Goal: Task Accomplishment & Management: Complete application form

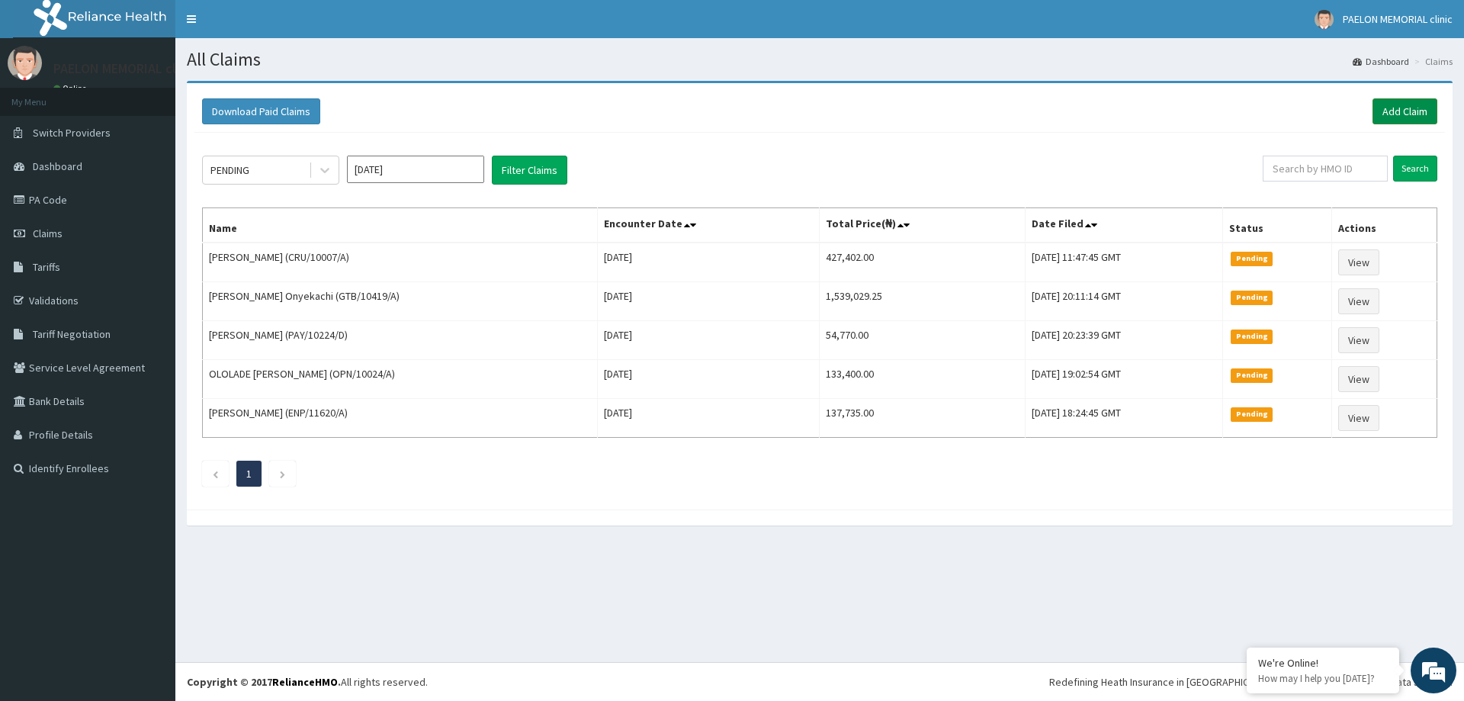
click at [1399, 106] on link "Add Claim" at bounding box center [1404, 111] width 65 height 26
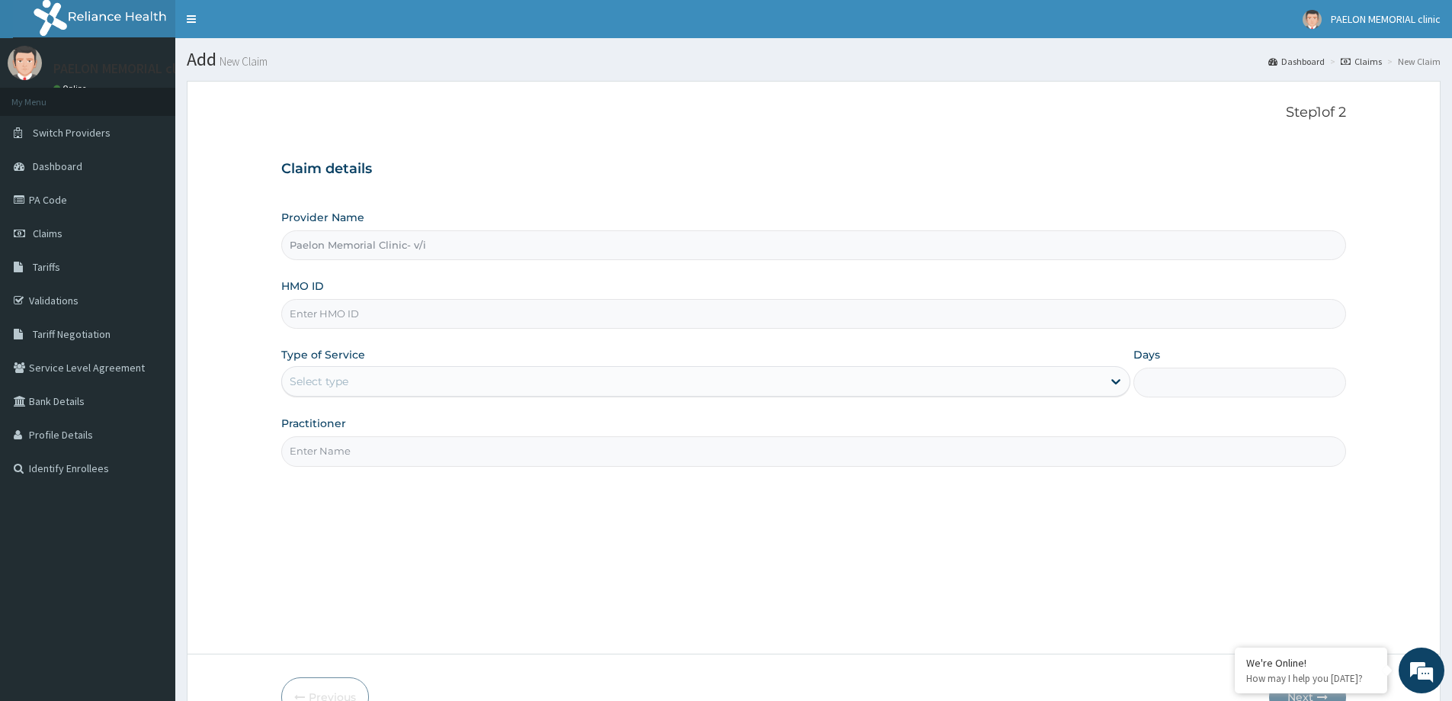
click at [392, 316] on input "HMO ID" at bounding box center [813, 314] width 1065 height 30
paste input "isw/10177/a"
type input "isw/10177/a"
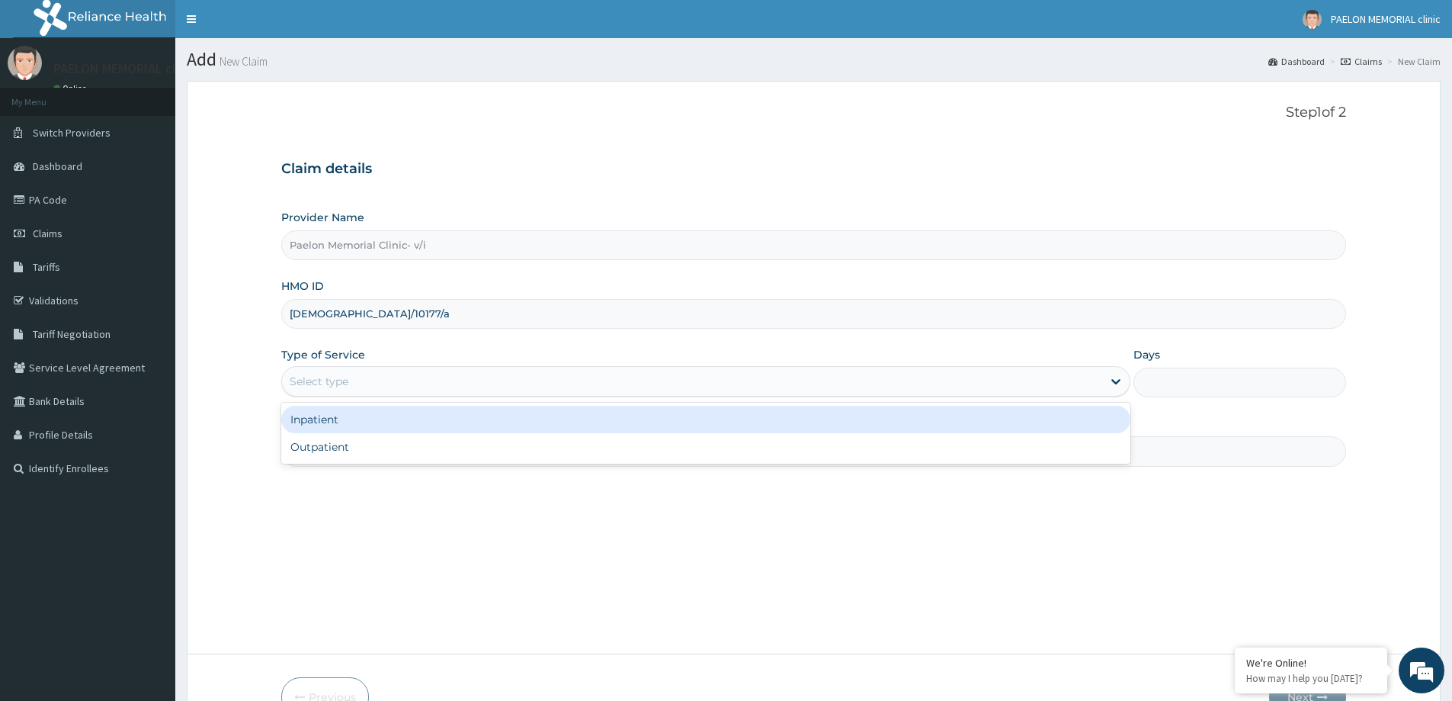
drag, startPoint x: 383, startPoint y: 373, endPoint x: 351, endPoint y: 443, distance: 77.1
click at [377, 393] on div "Select type" at bounding box center [692, 381] width 820 height 24
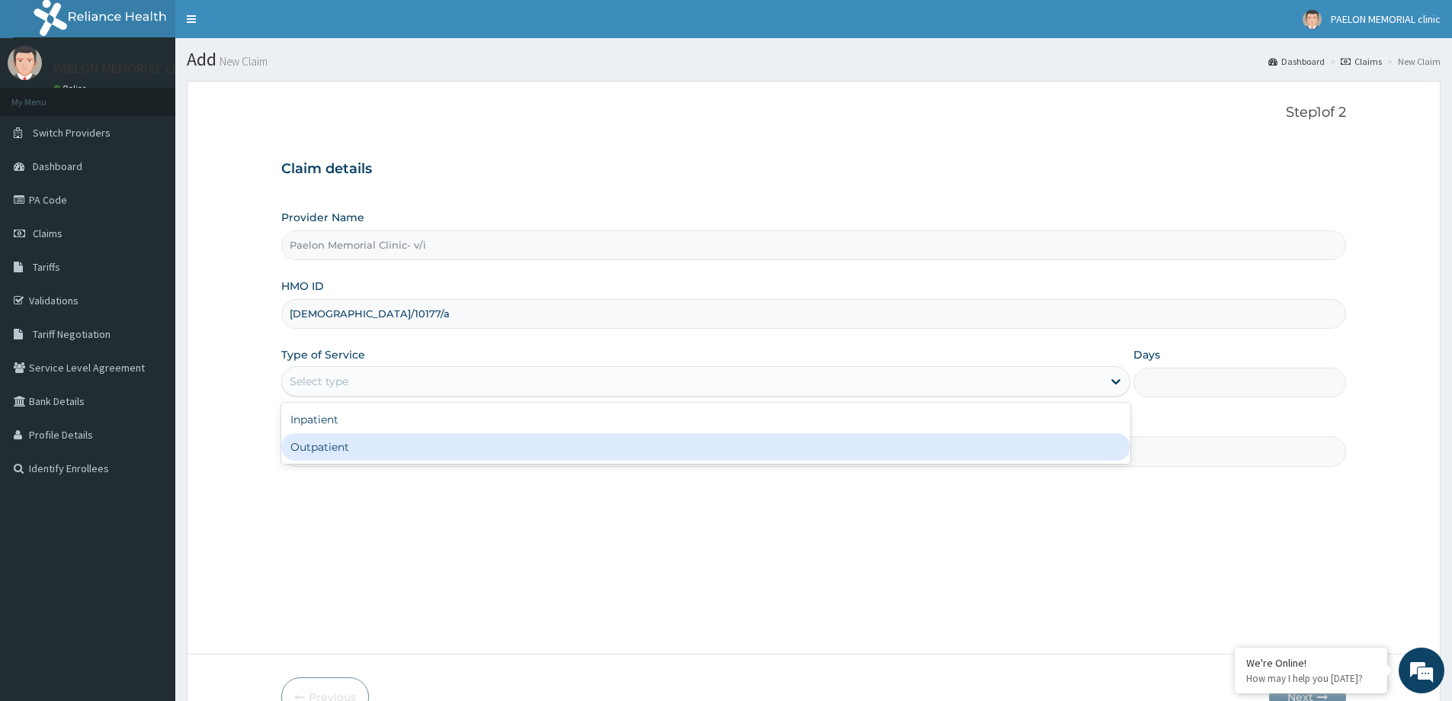
click at [343, 451] on div "Outpatient" at bounding box center [705, 446] width 849 height 27
type input "1"
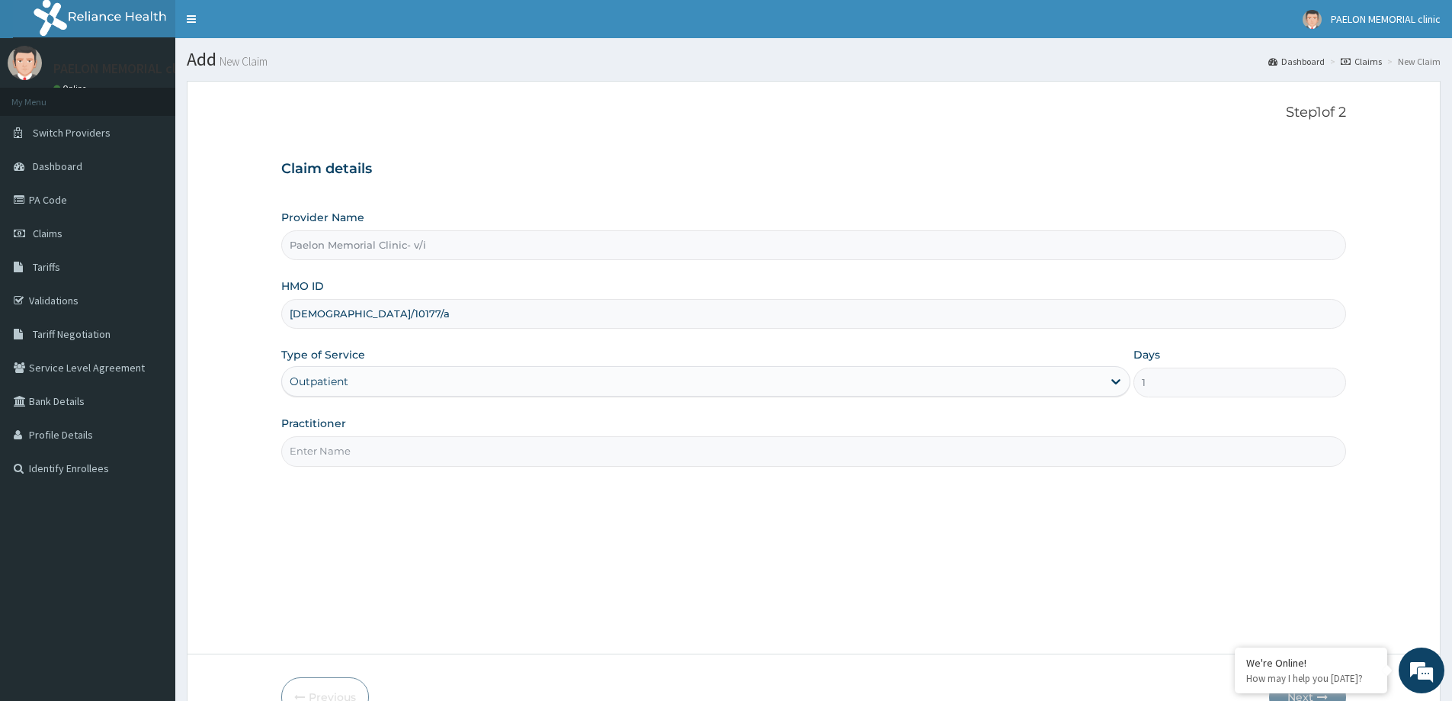
click at [369, 454] on input "Practitioner" at bounding box center [813, 451] width 1065 height 30
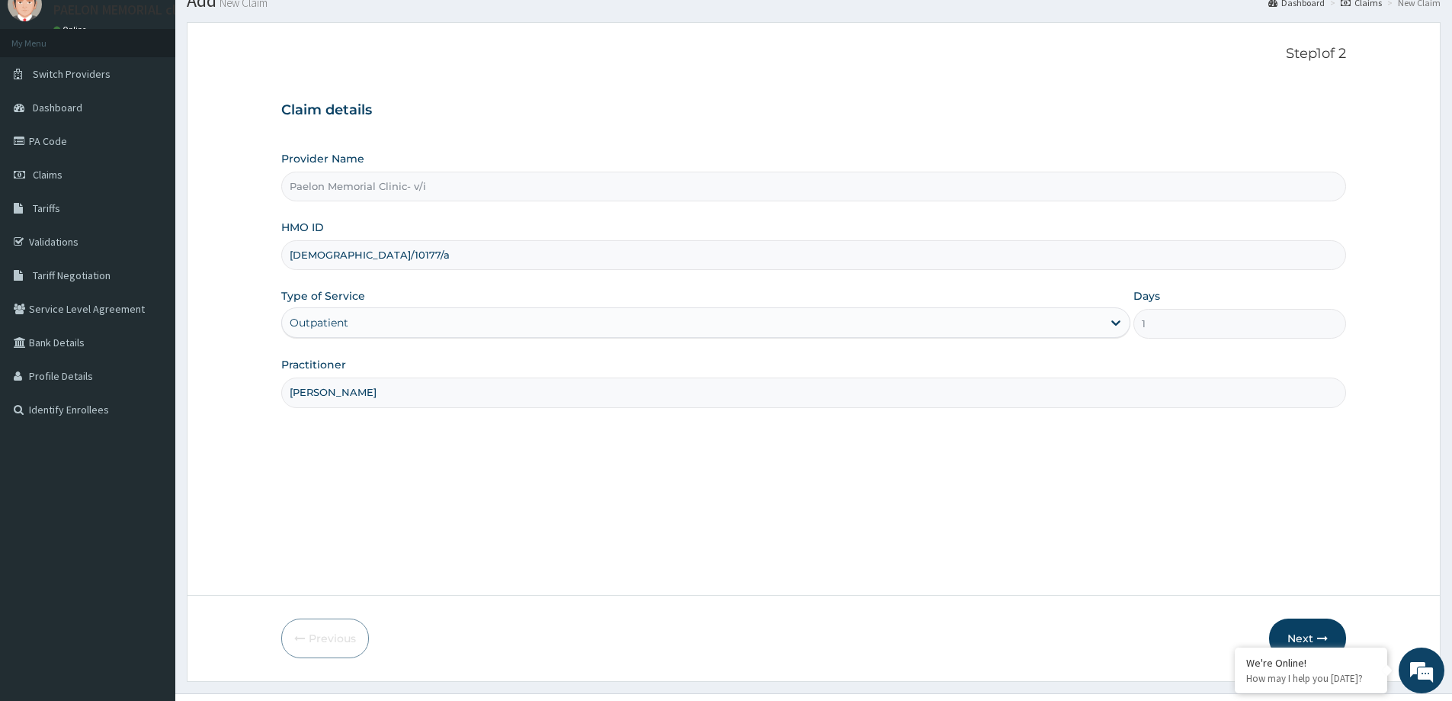
scroll to position [90, 0]
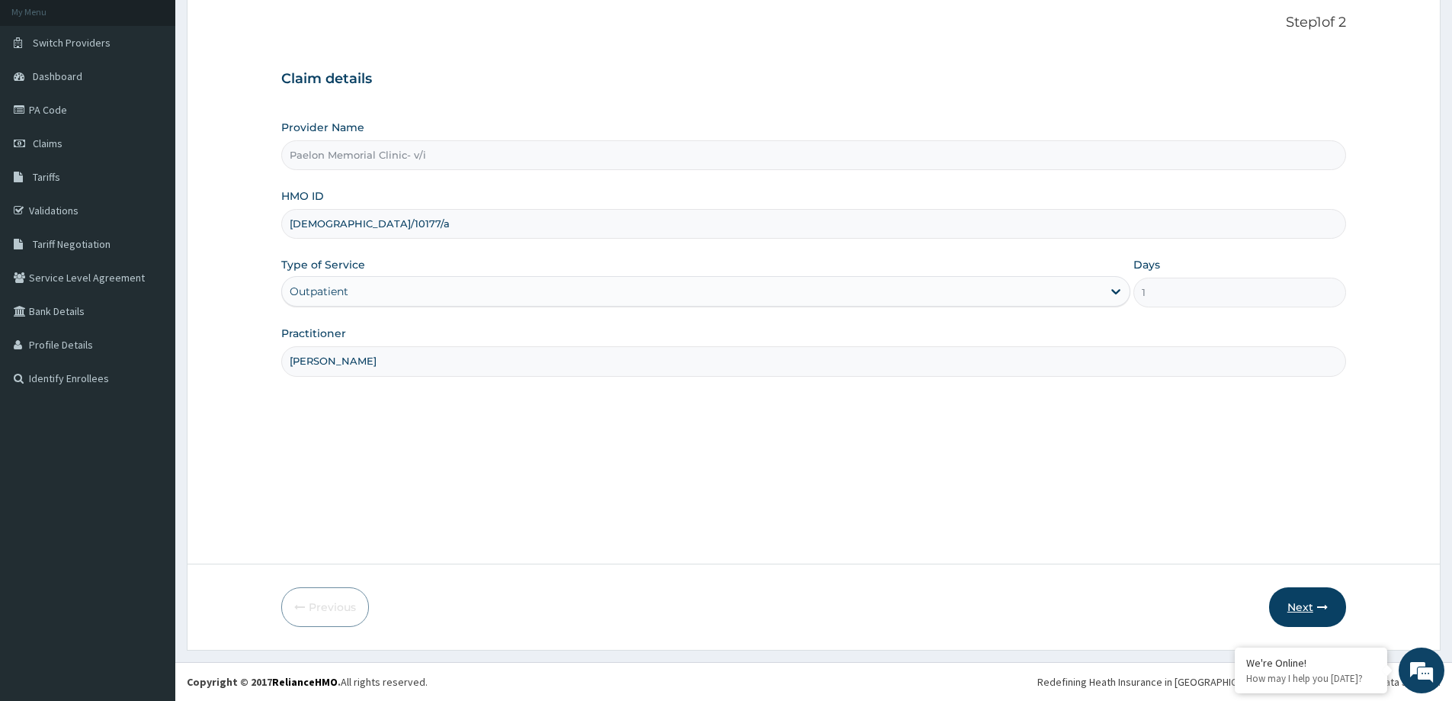
type input "DR CHUKA"
click at [1298, 604] on button "Next" at bounding box center [1307, 607] width 77 height 40
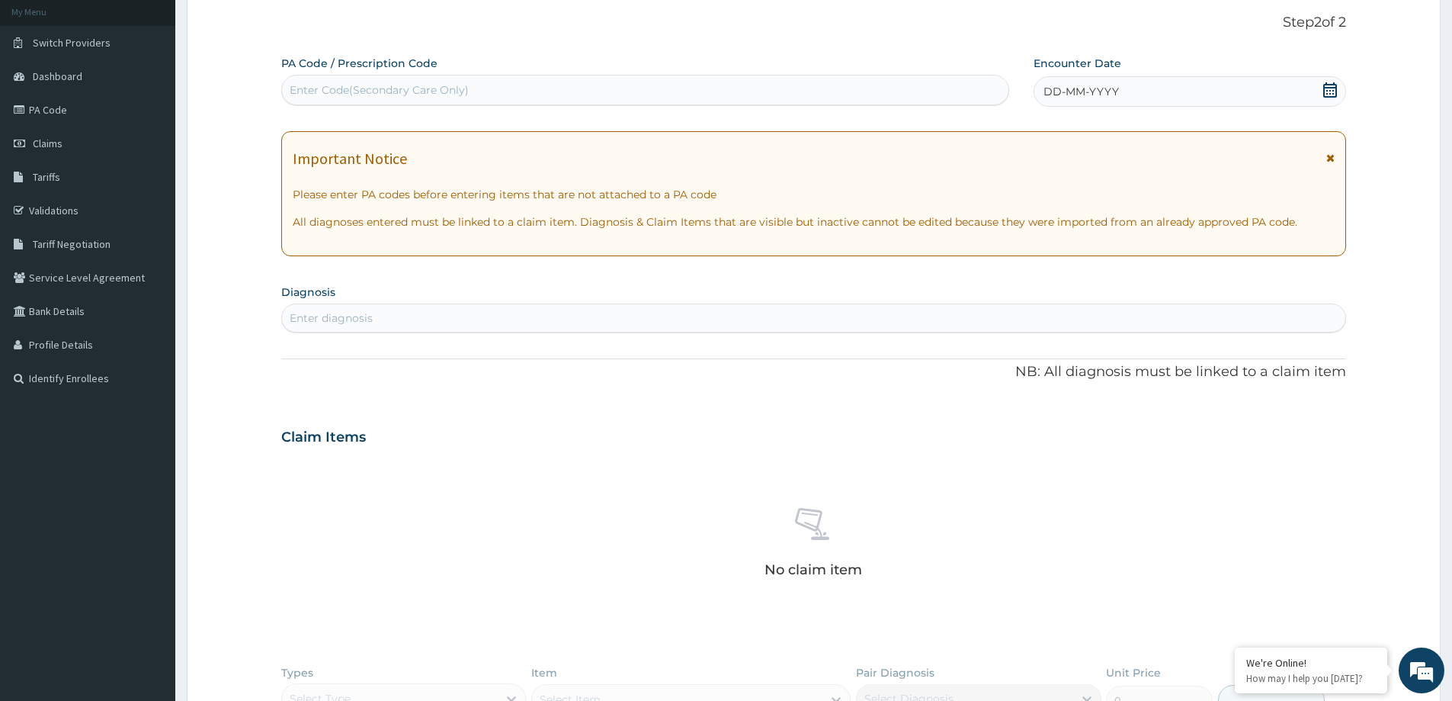
click at [611, 91] on div "Enter Code(Secondary Care Only)" at bounding box center [645, 90] width 727 height 24
paste input "PA/39C955"
type input "PA/39C955"
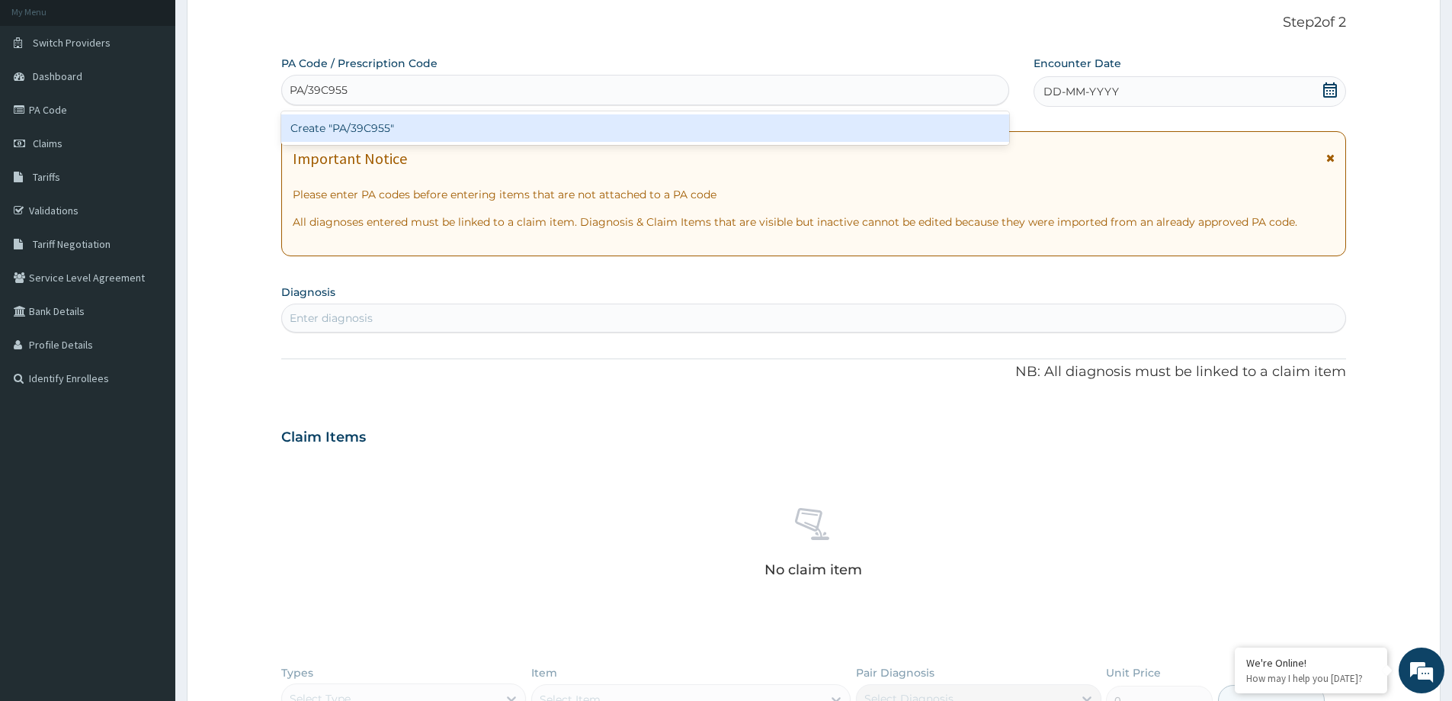
click at [592, 123] on div "Create "PA/39C955"" at bounding box center [645, 127] width 728 height 27
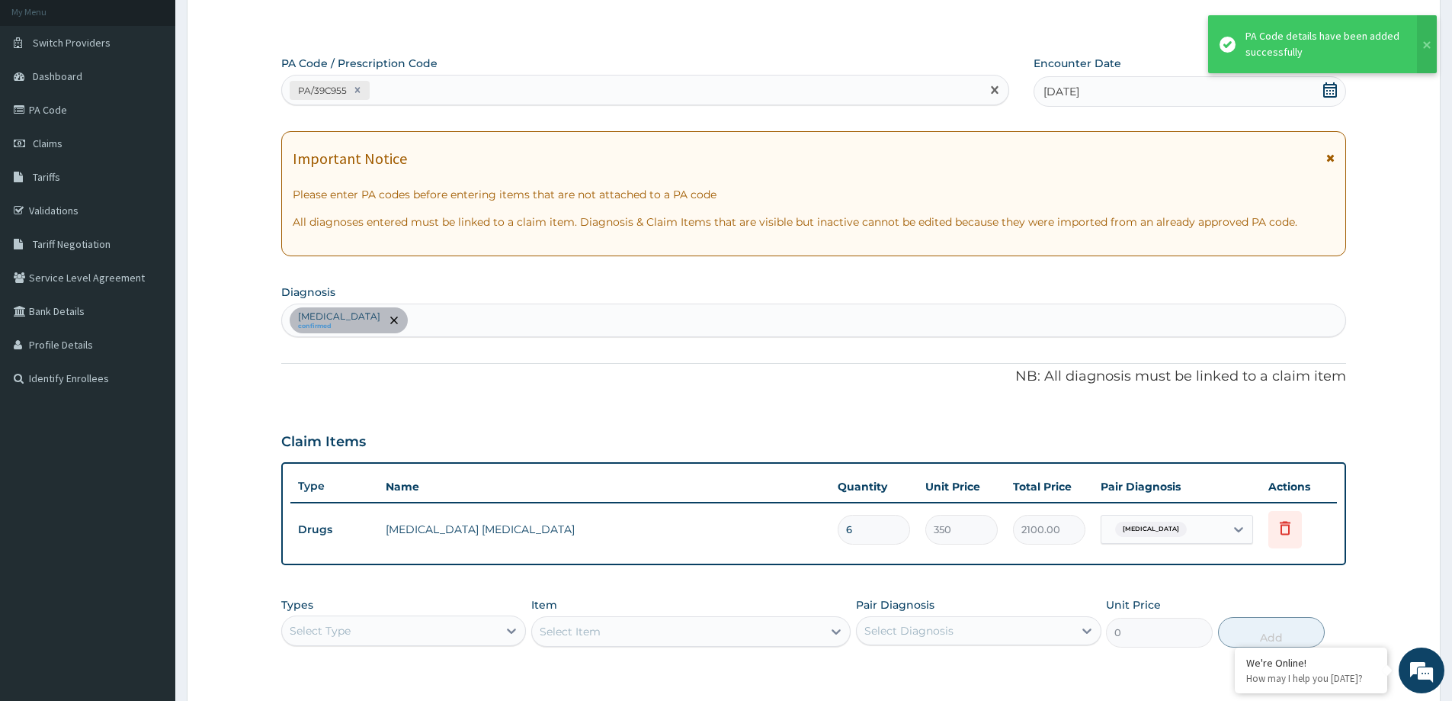
click at [682, 86] on div "PA/39C955" at bounding box center [631, 90] width 699 height 25
paste input "PA/4217D3"
type input "PA/4217D3"
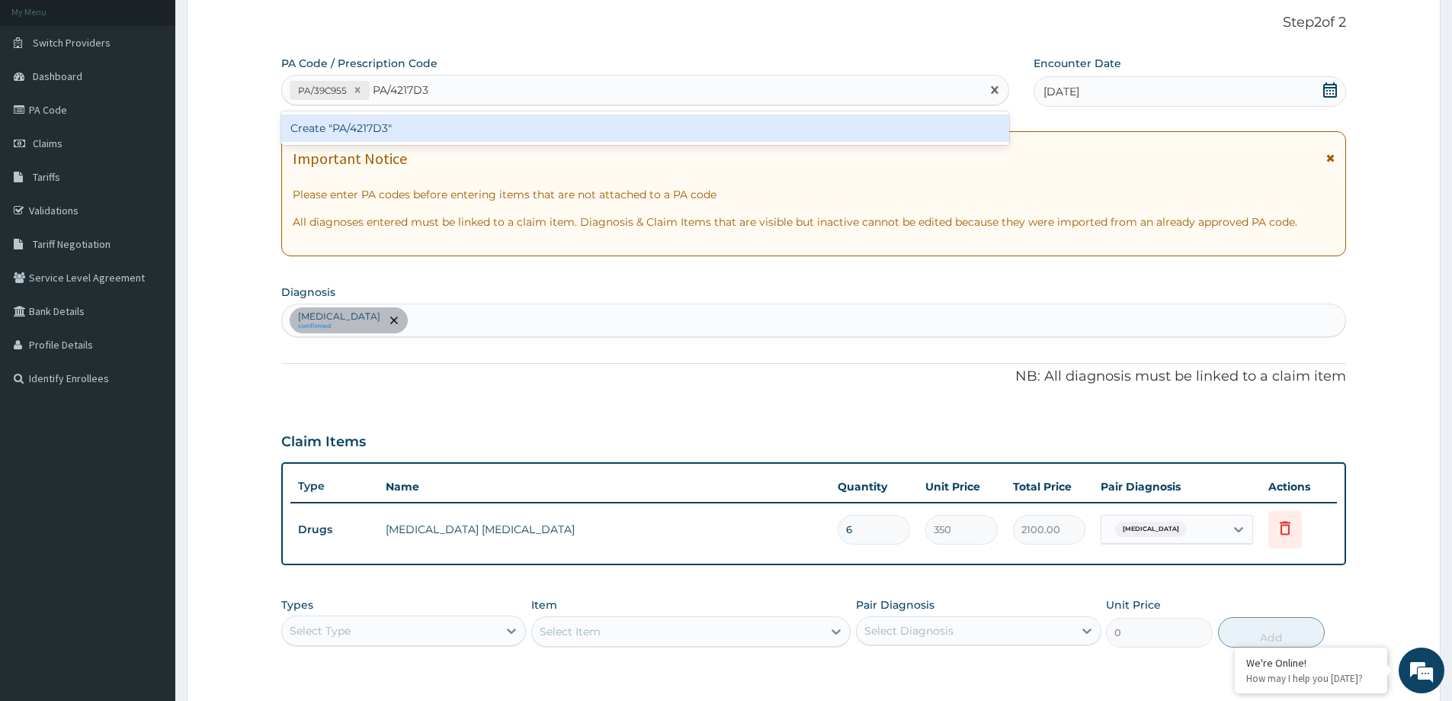
click at [626, 124] on div "Create "PA/4217D3"" at bounding box center [645, 127] width 728 height 27
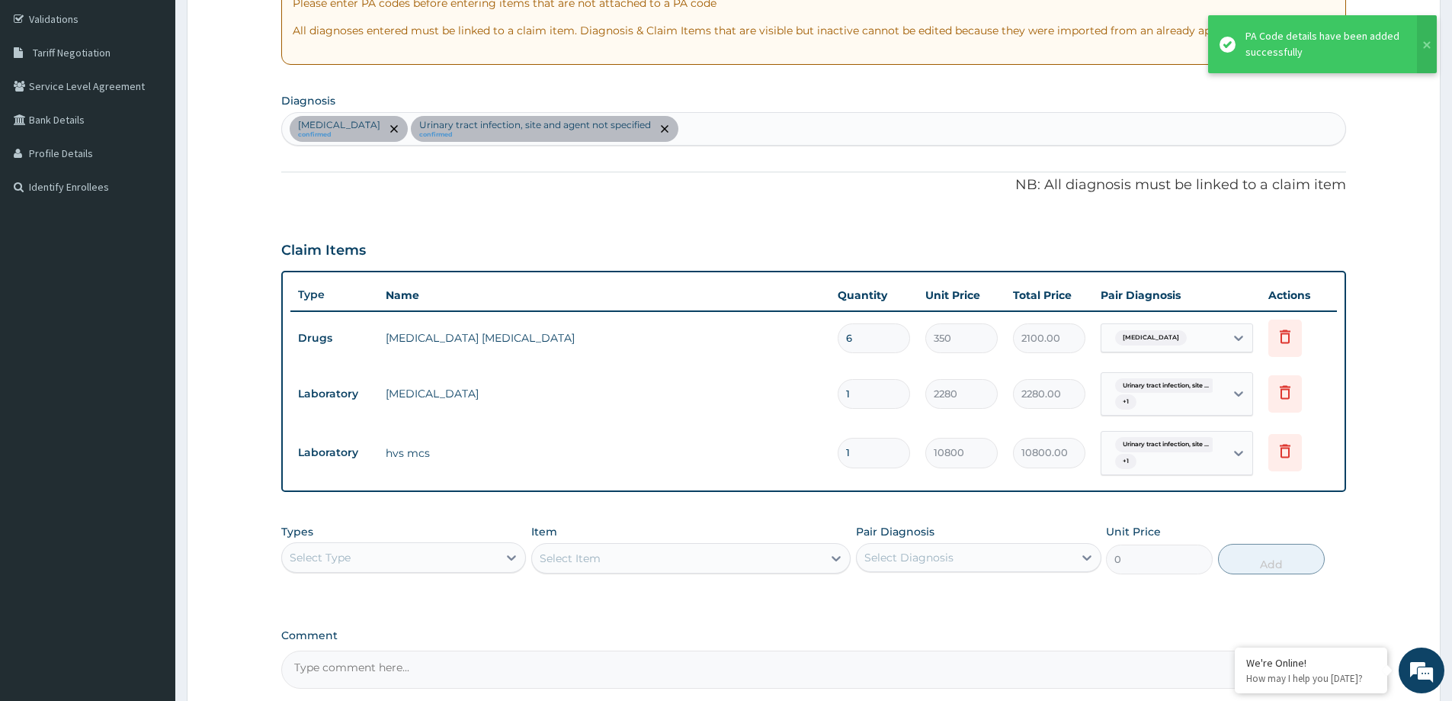
scroll to position [319, 0]
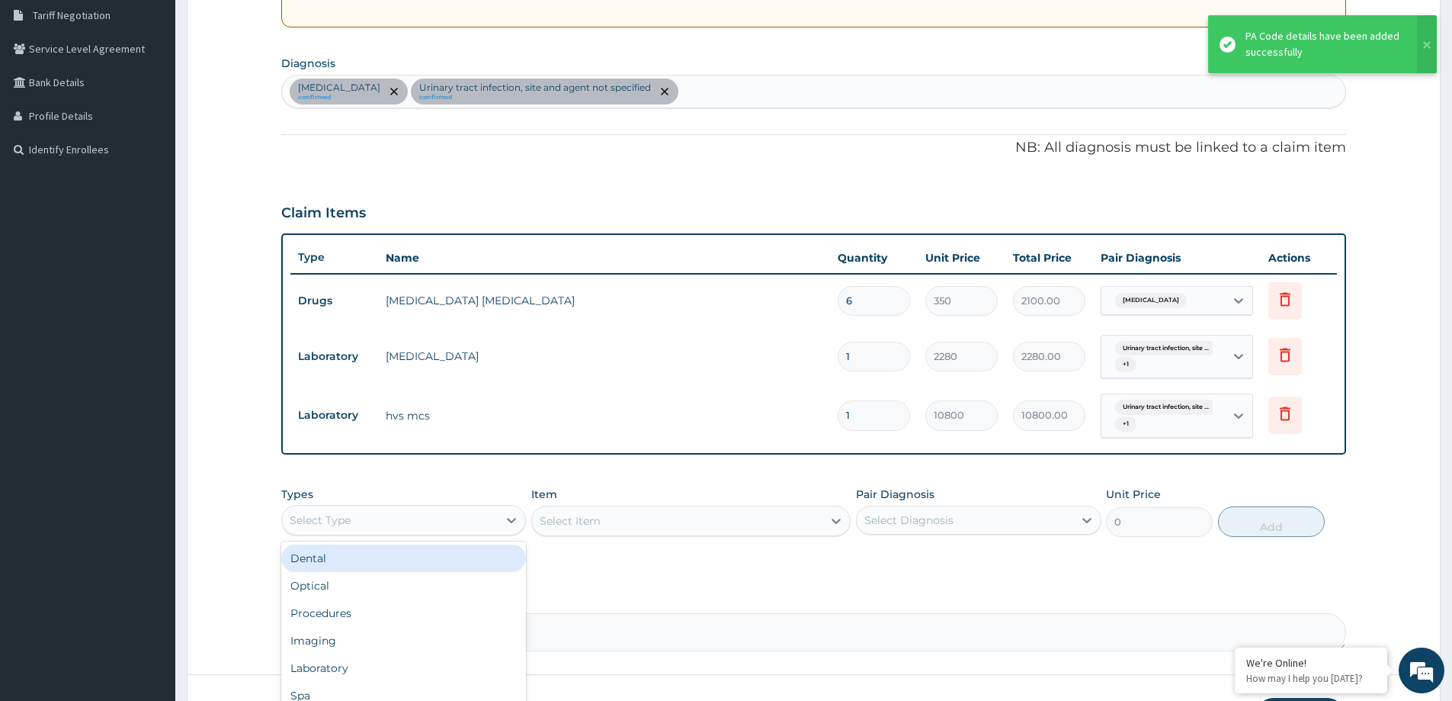
click at [464, 526] on div "Select Type" at bounding box center [390, 520] width 216 height 24
type input "P"
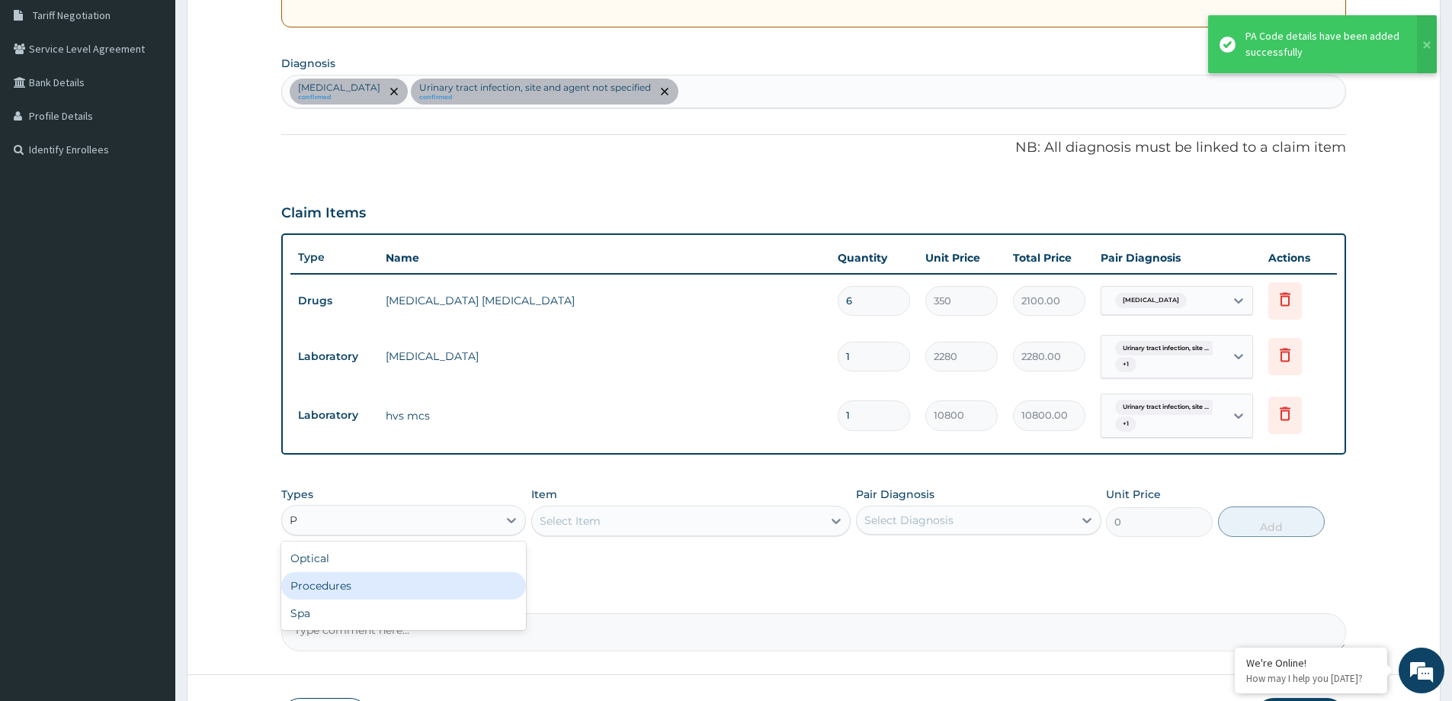
click at [415, 584] on div "Procedures" at bounding box center [403, 585] width 245 height 27
click at [927, 504] on div "Pair Diagnosis Select Diagnosis" at bounding box center [978, 511] width 245 height 50
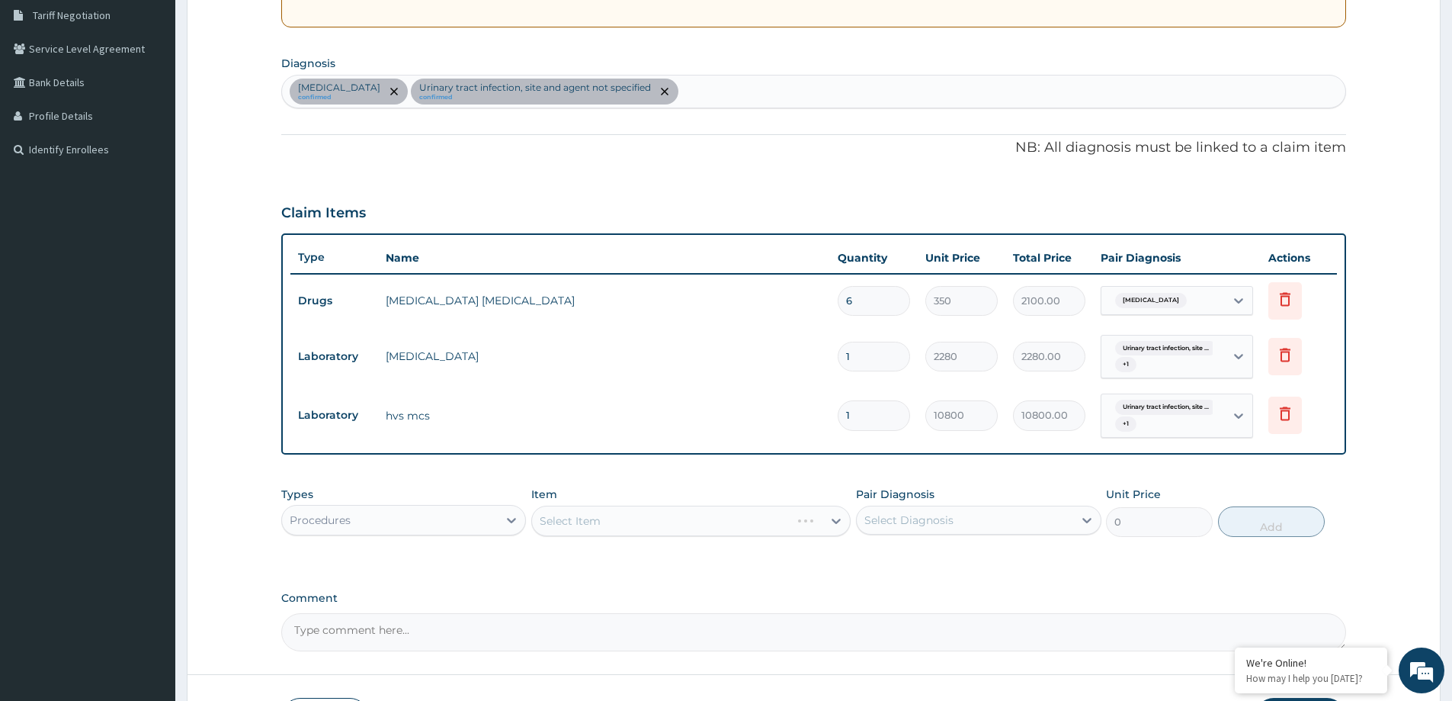
click at [923, 528] on div "Select Diagnosis" at bounding box center [965, 520] width 216 height 24
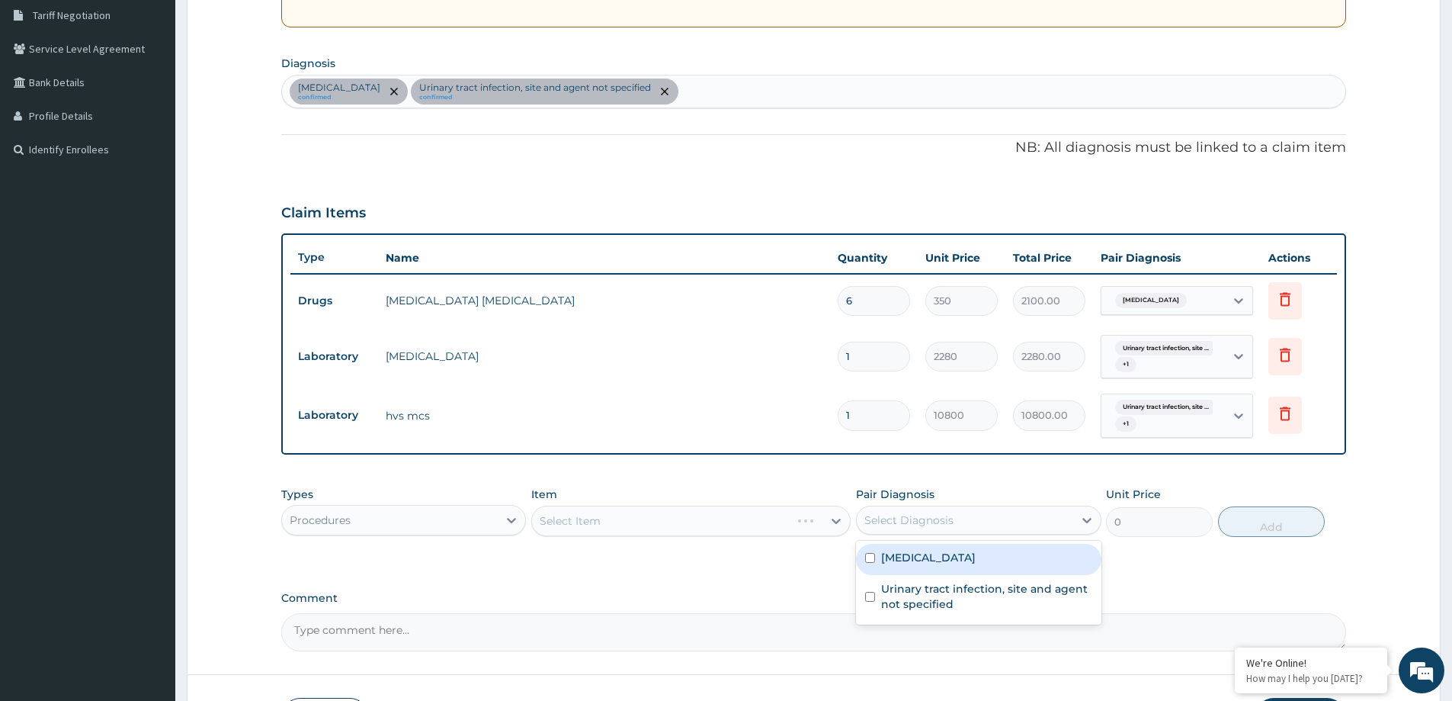
click at [909, 562] on label "Acute vaginitis" at bounding box center [928, 557] width 95 height 15
checkbox input "true"
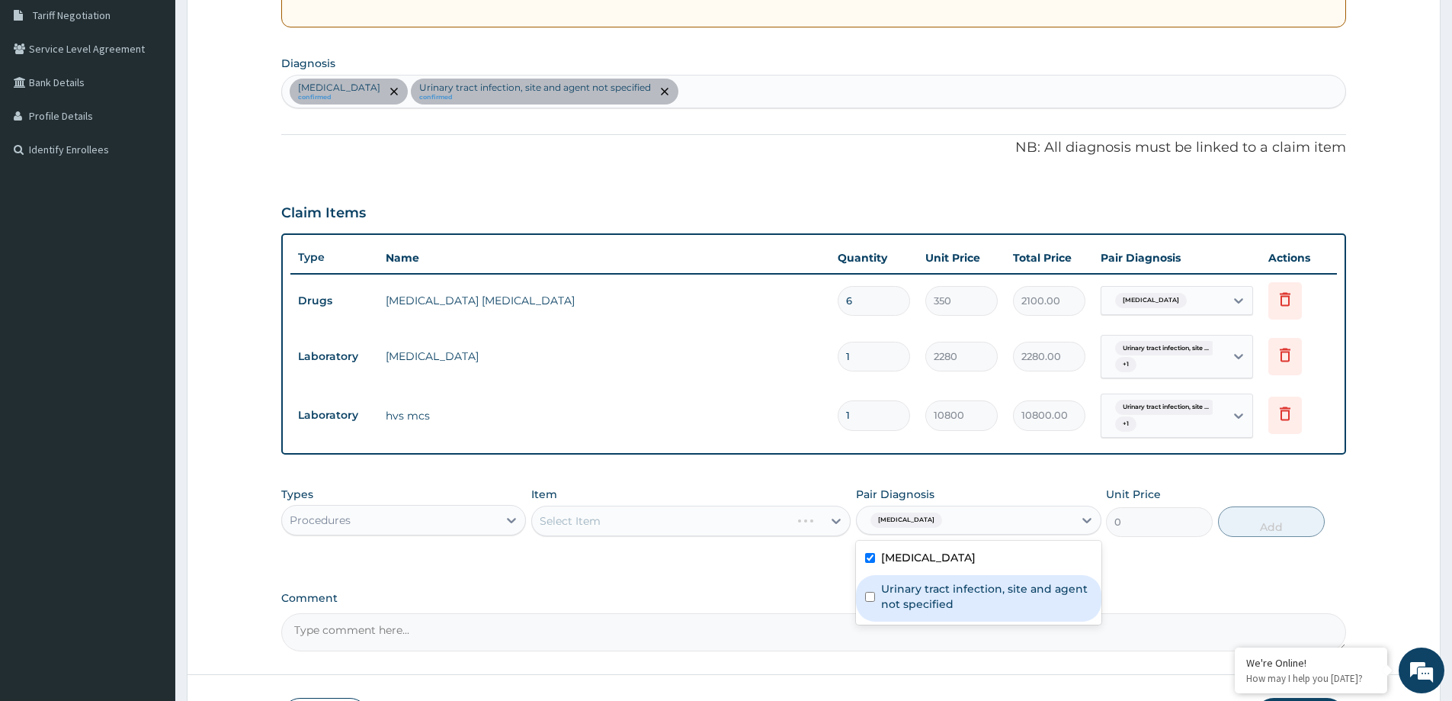
click at [898, 595] on label "Urinary tract infection, site and agent not specified" at bounding box center [986, 596] width 210 height 30
checkbox input "true"
click at [703, 522] on div "Select Item" at bounding box center [677, 521] width 290 height 24
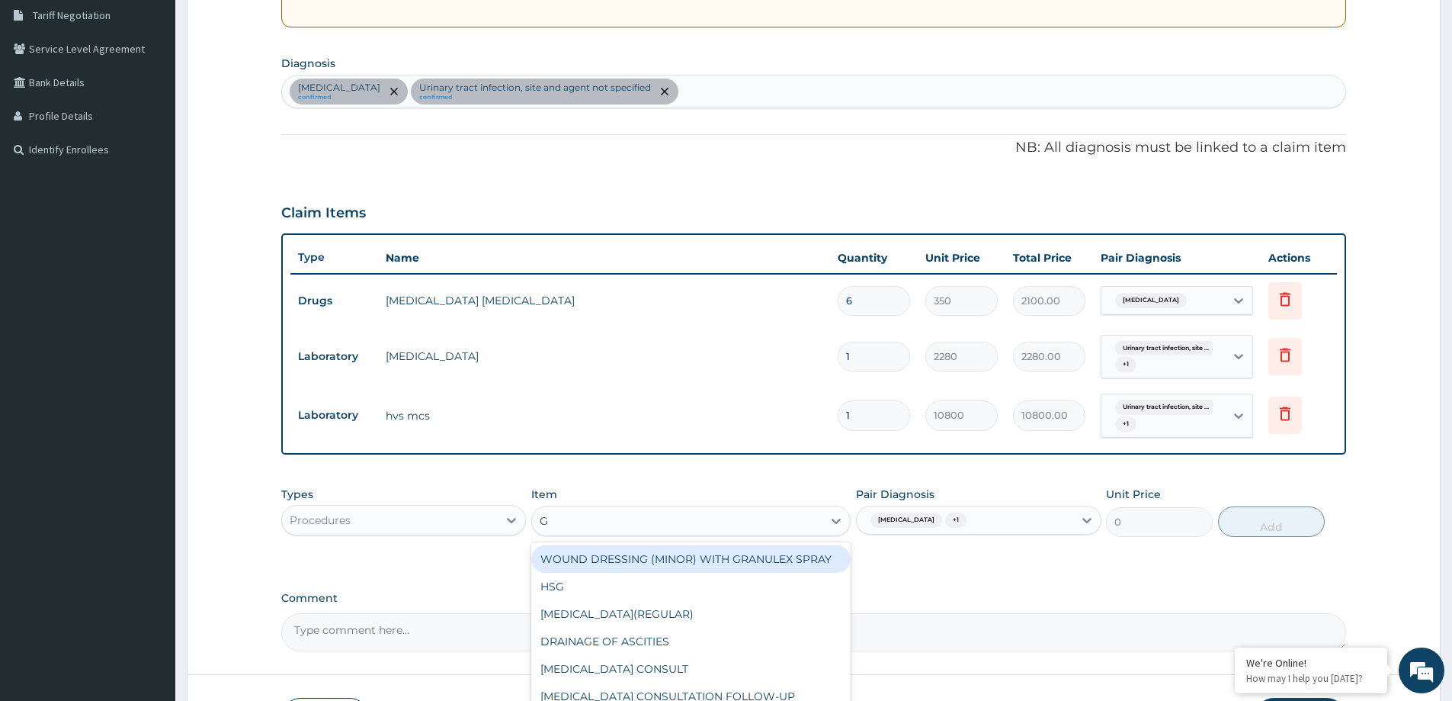
type input "GP"
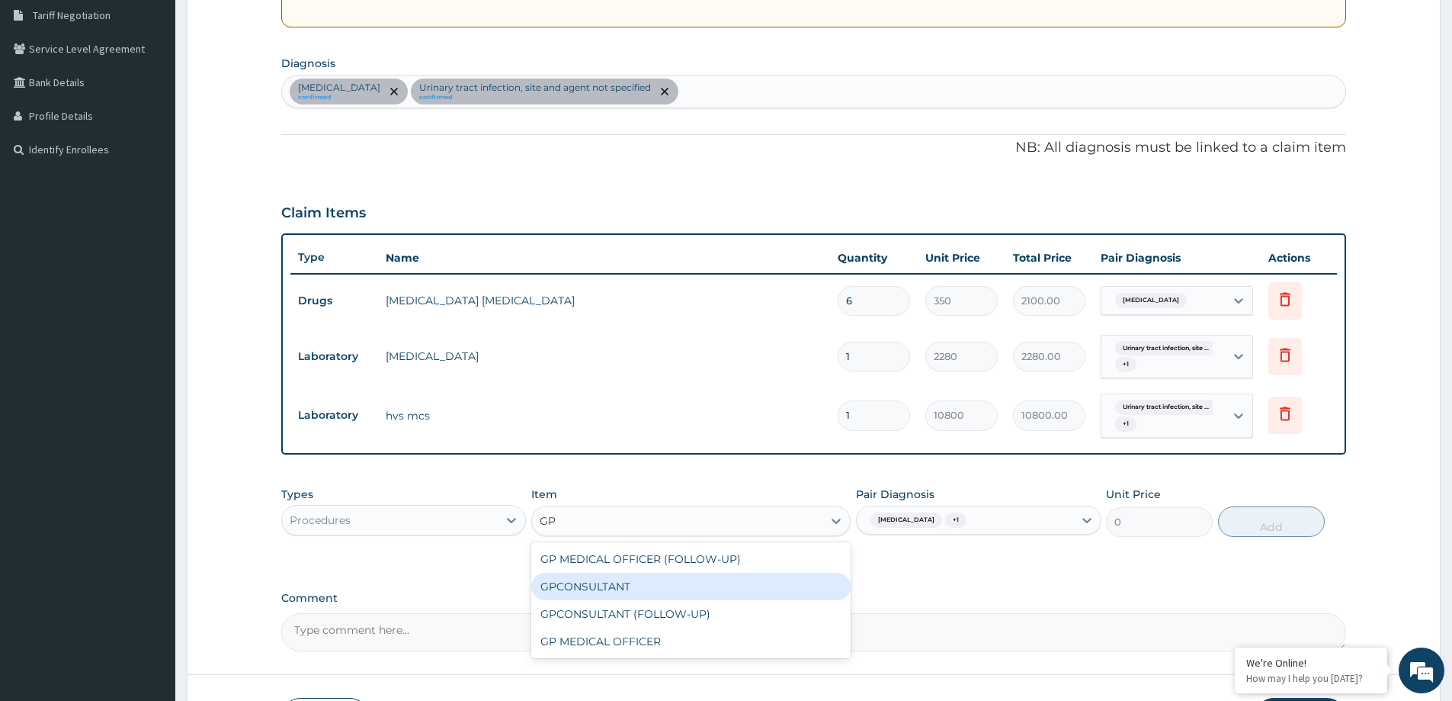
click at [631, 585] on div "GPCONSULTANT" at bounding box center [690, 586] width 319 height 27
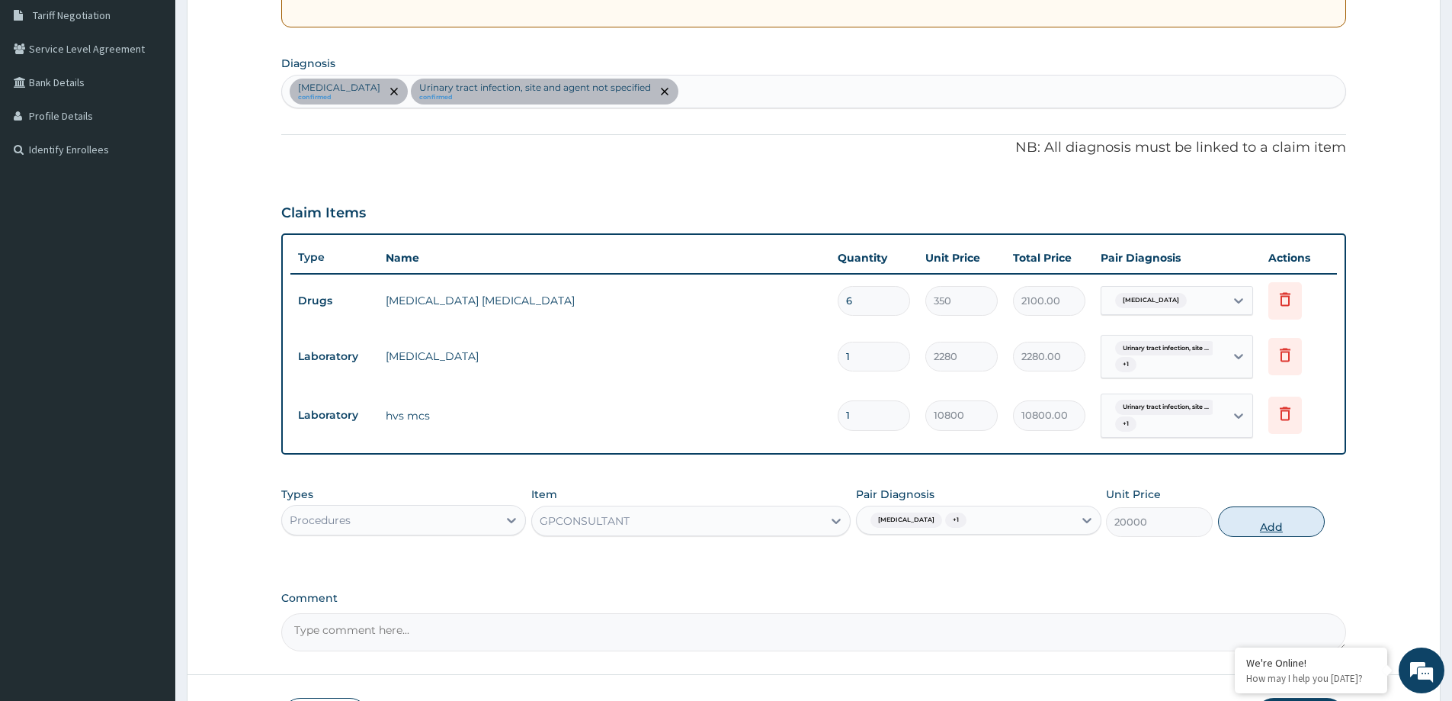
click at [1272, 529] on button "Add" at bounding box center [1271, 521] width 107 height 30
type input "0"
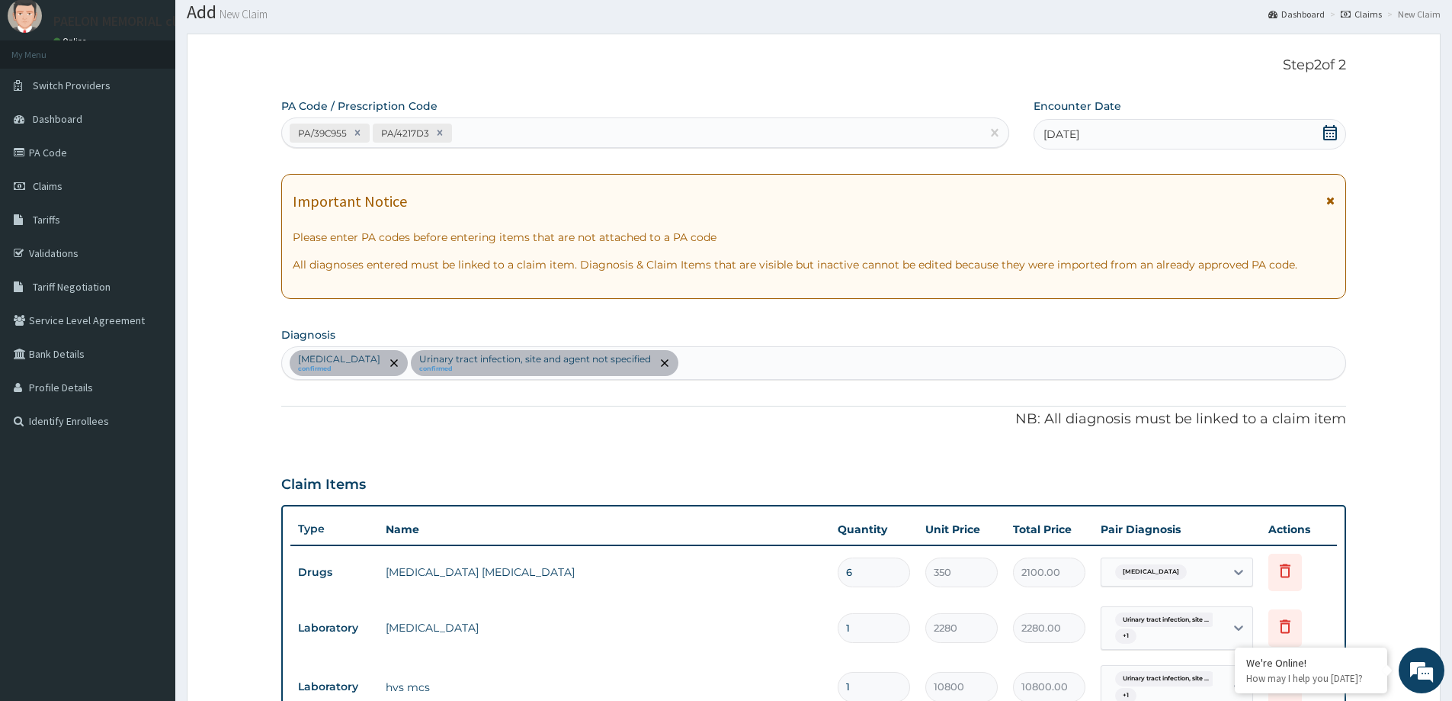
scroll to position [14, 0]
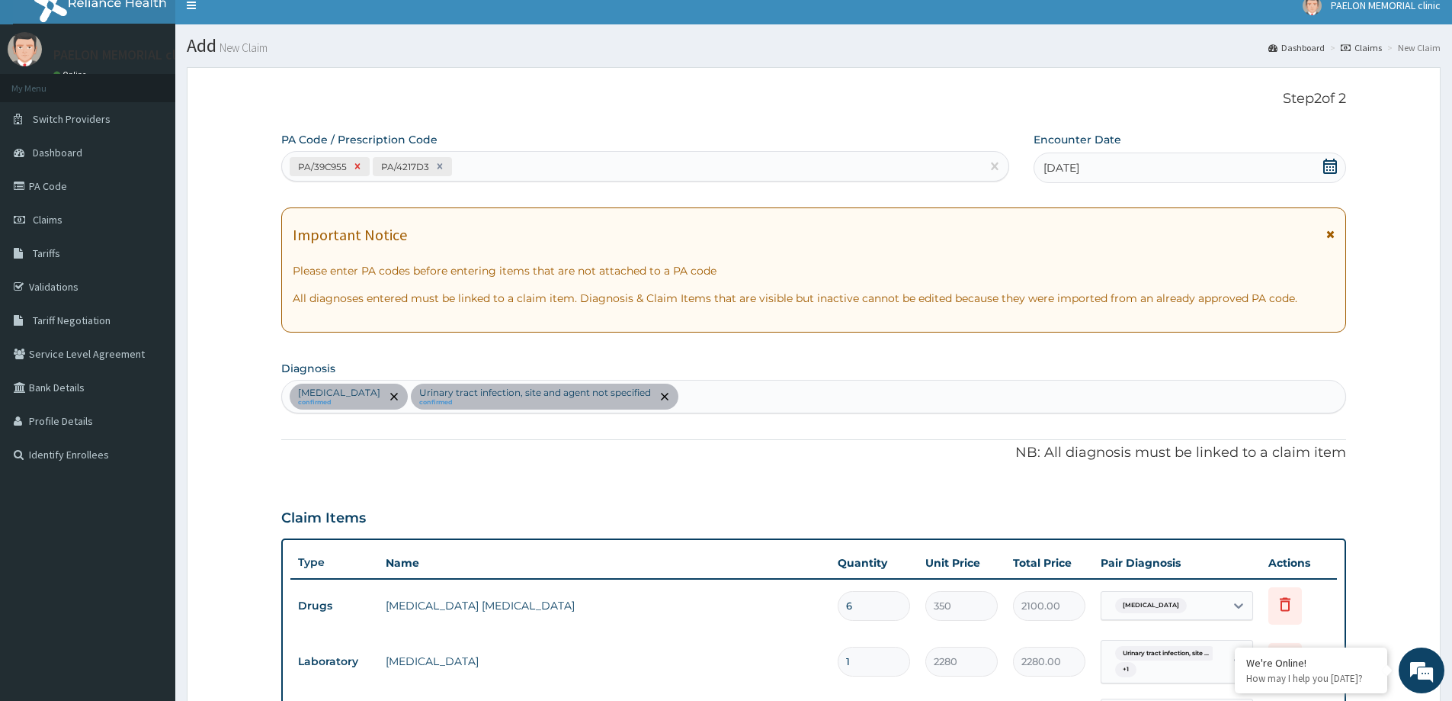
click at [358, 168] on icon at bounding box center [357, 166] width 11 height 11
type input "1"
type input "2280"
type input "2280.00"
type input "10800"
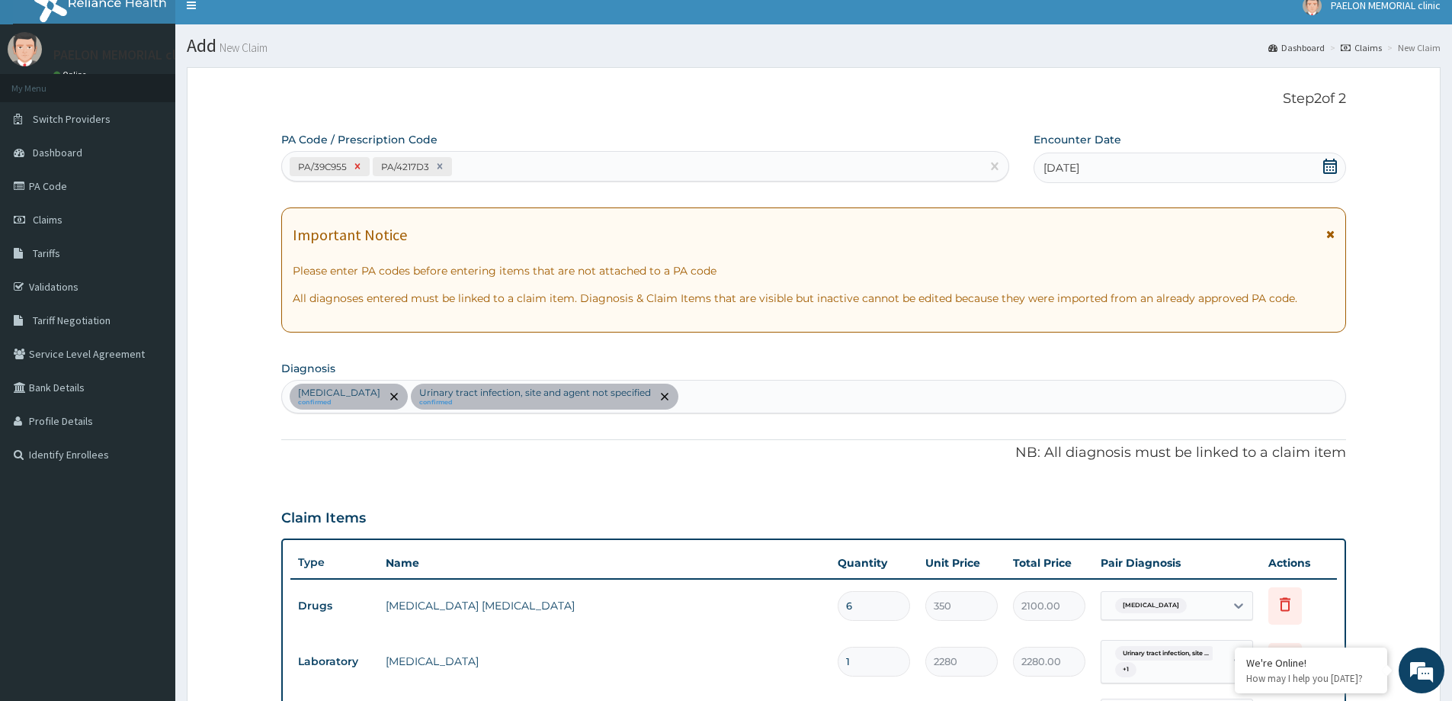
type input "10800.00"
type input "20000"
type input "20000.00"
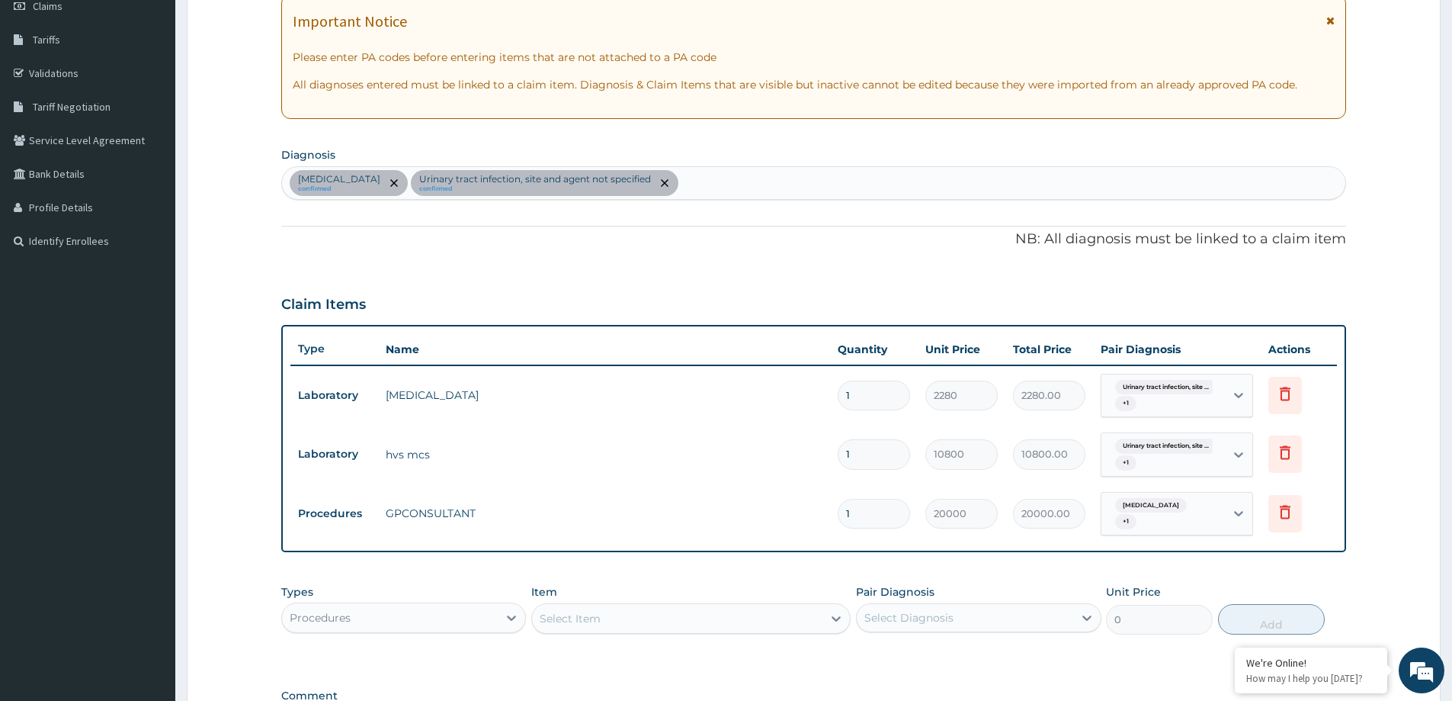
scroll to position [82, 0]
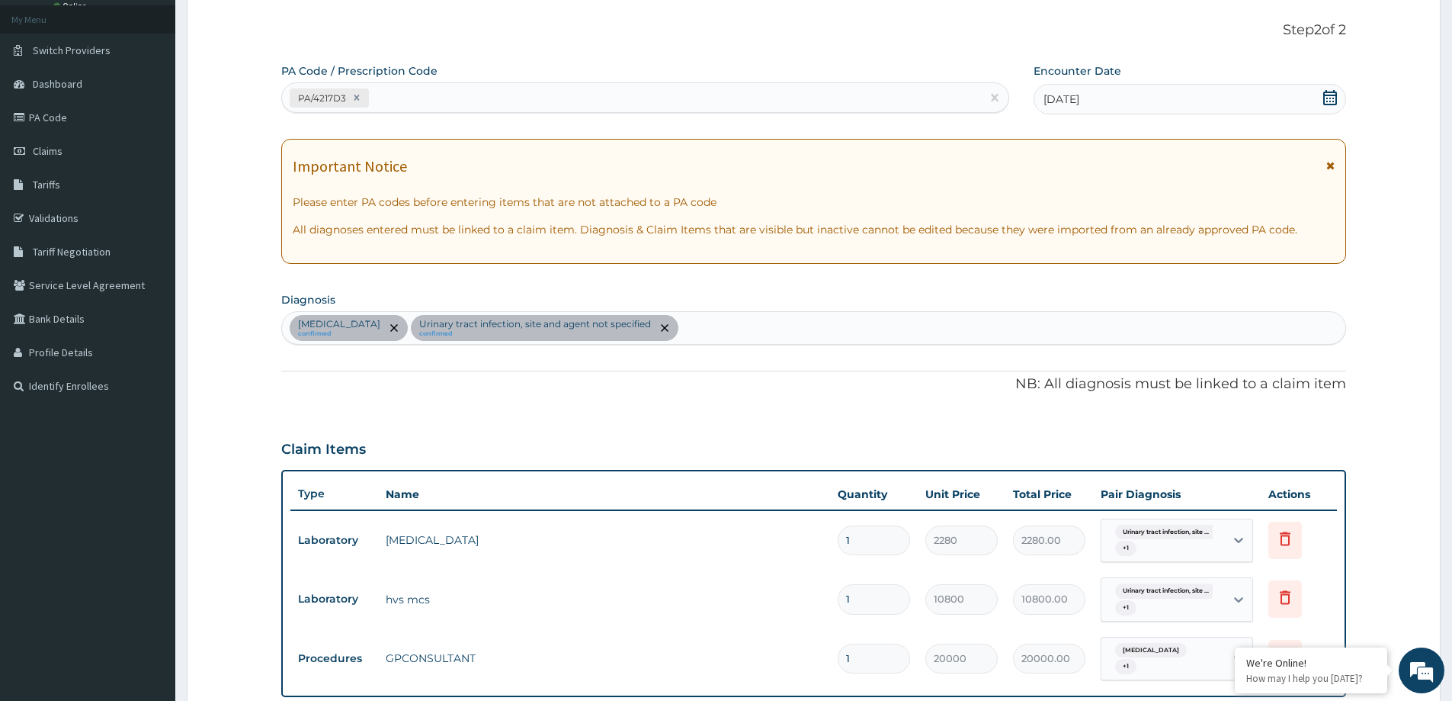
click at [438, 98] on div "PA/4217D3" at bounding box center [631, 97] width 699 height 25
paste input "PA/AEE079"
type input "PA/AEE079"
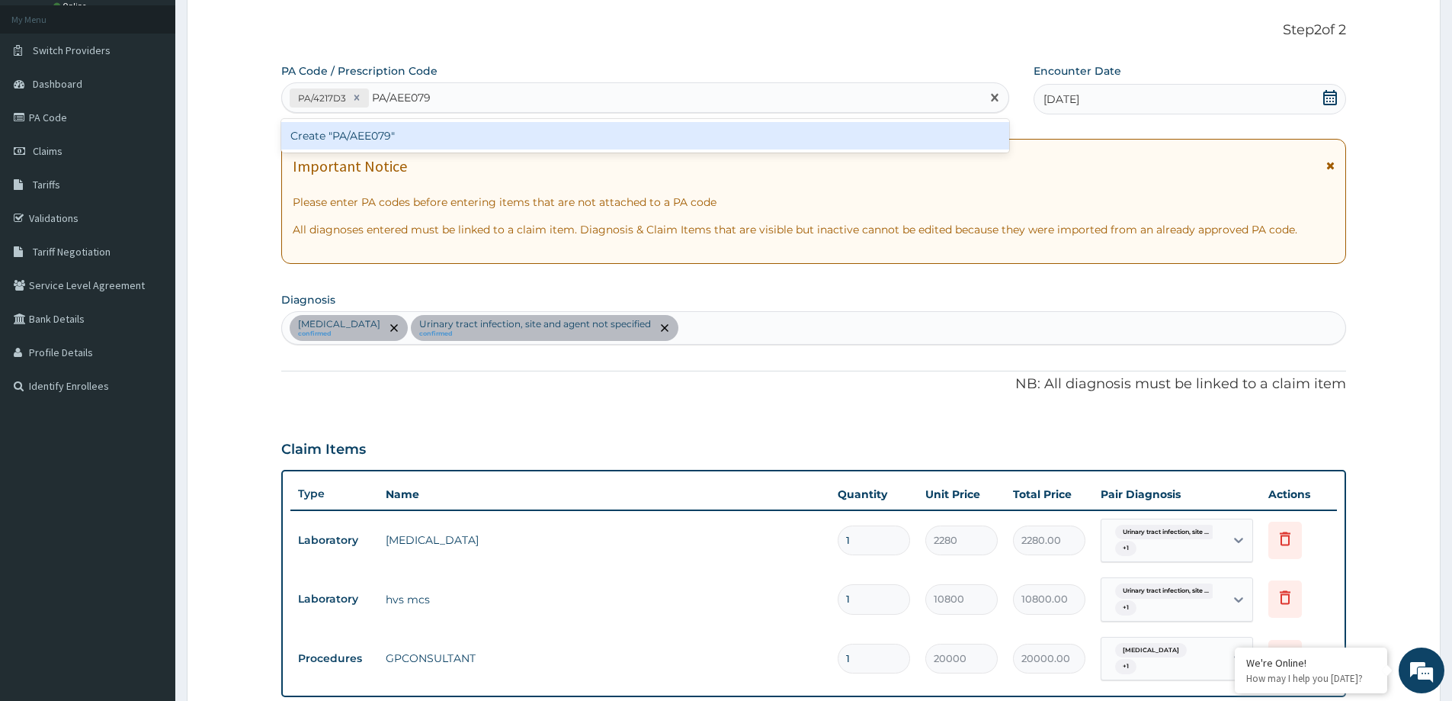
click at [398, 136] on div "Create "PA/AEE079"" at bounding box center [645, 135] width 728 height 27
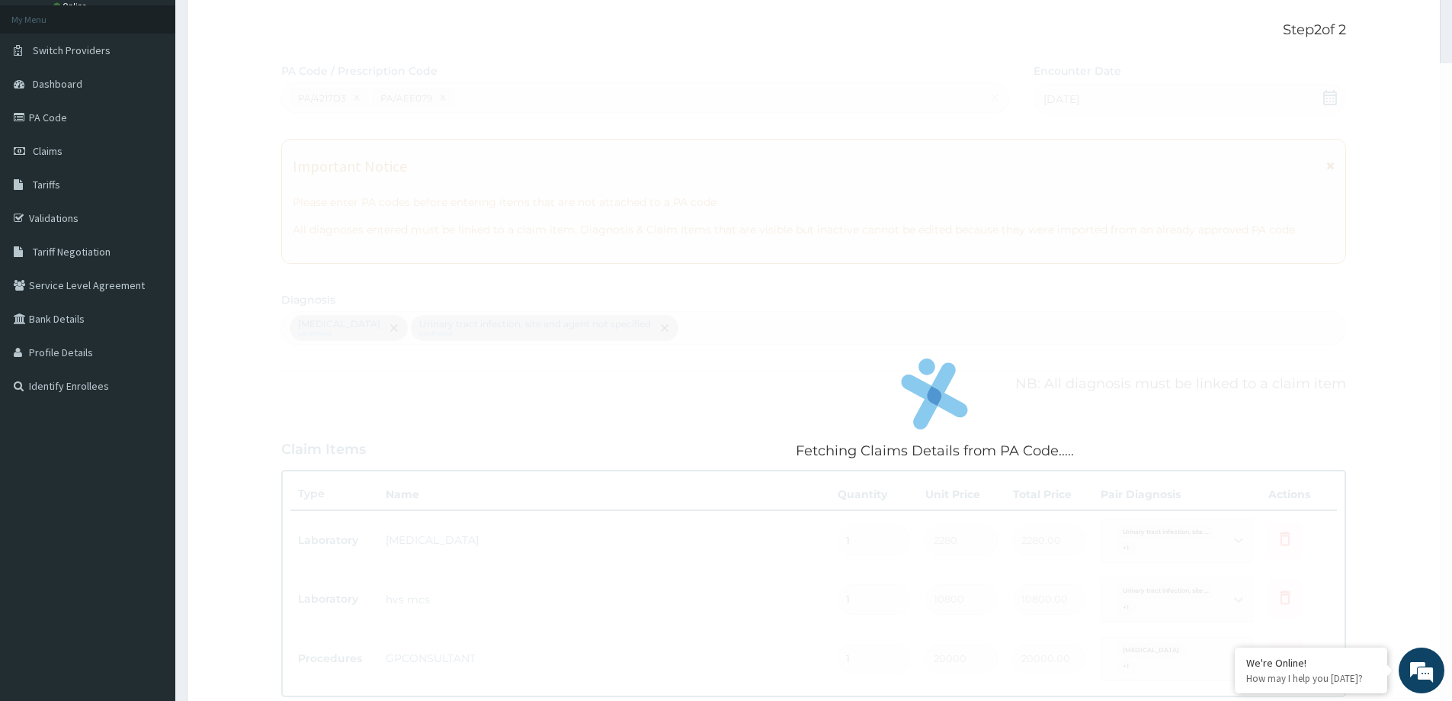
click at [849, 235] on div "Fetching Claims Details from PA Code....." at bounding box center [935, 413] width 1308 height 701
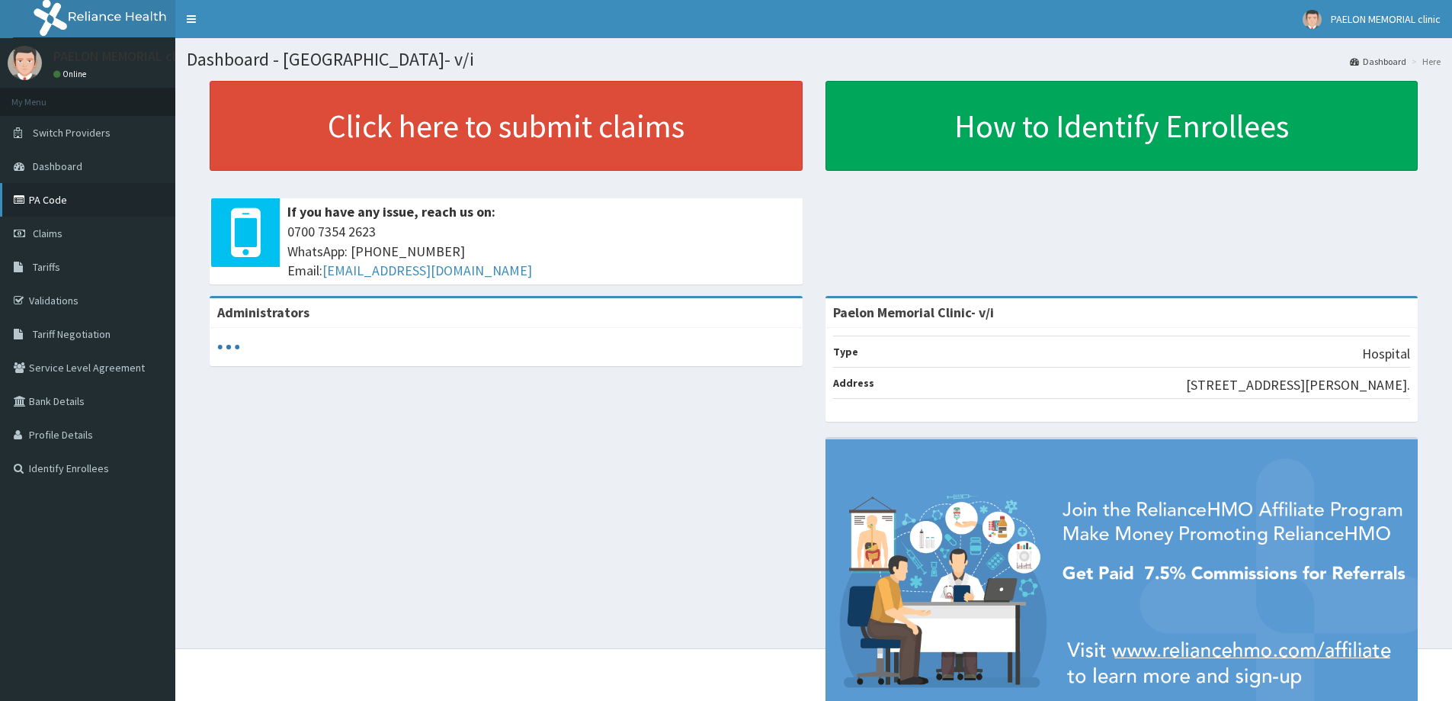
click at [76, 195] on link "PA Code" at bounding box center [87, 200] width 175 height 34
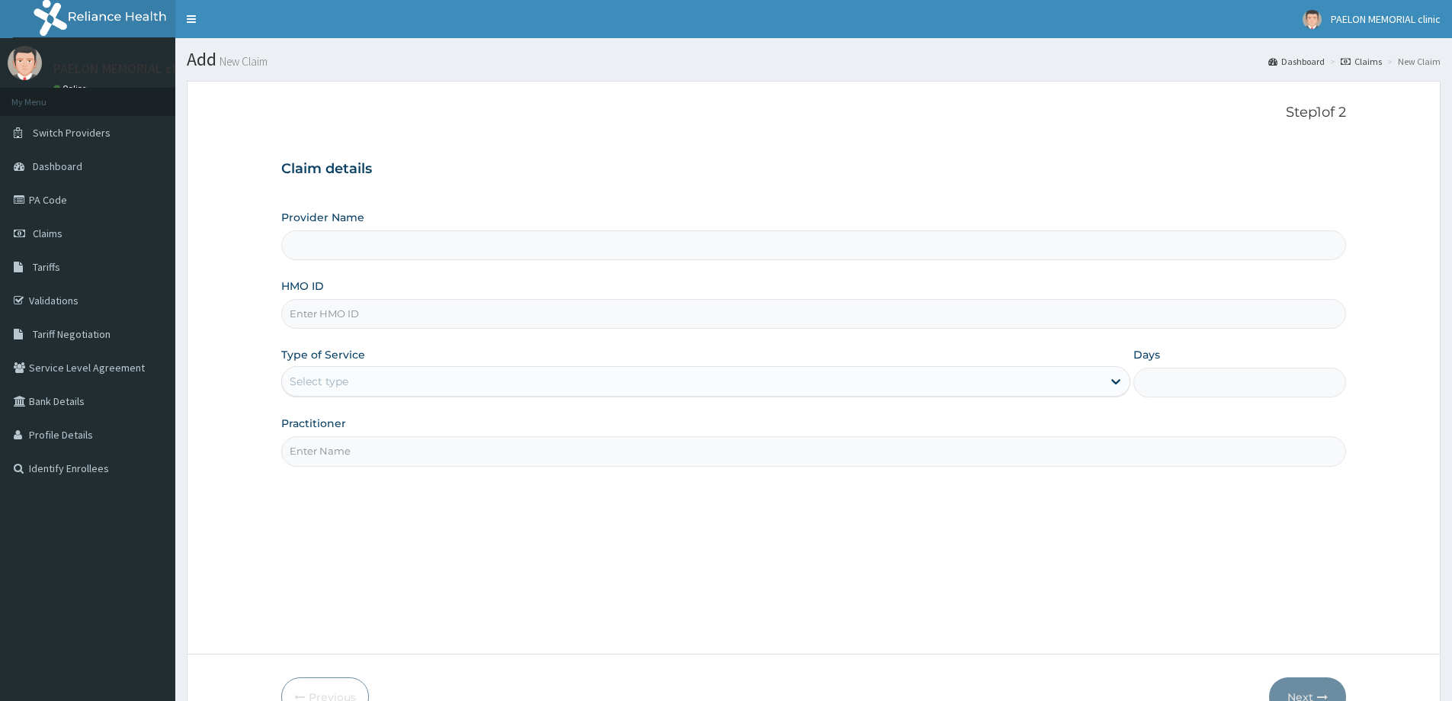
click at [388, 310] on input "HMO ID" at bounding box center [813, 314] width 1065 height 30
paste input "[DEMOGRAPHIC_DATA]/10177/a"
type input "[DEMOGRAPHIC_DATA]/10177/a"
drag, startPoint x: 351, startPoint y: 377, endPoint x: 348, endPoint y: 395, distance: 17.9
click at [350, 384] on div "Select type" at bounding box center [692, 381] width 820 height 24
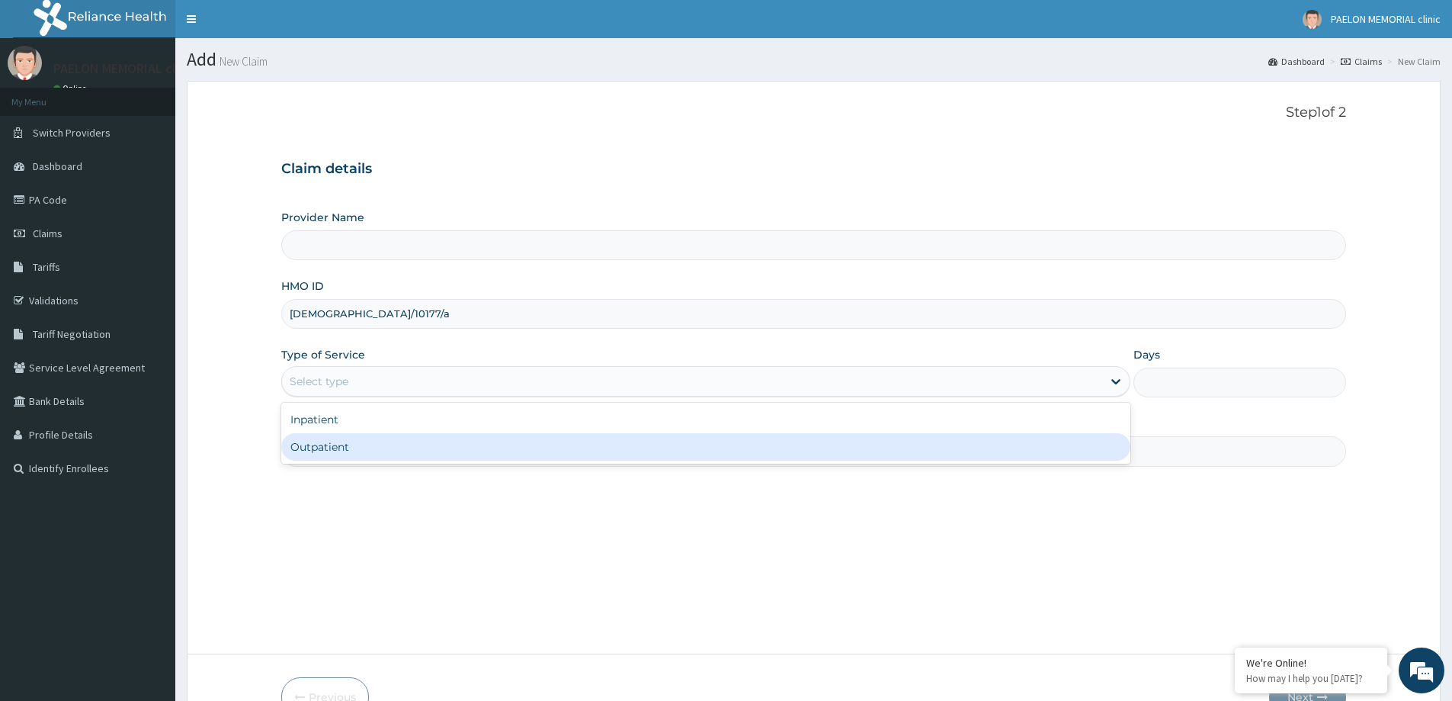
click at [335, 448] on div "Outpatient" at bounding box center [705, 446] width 849 height 27
type input "1"
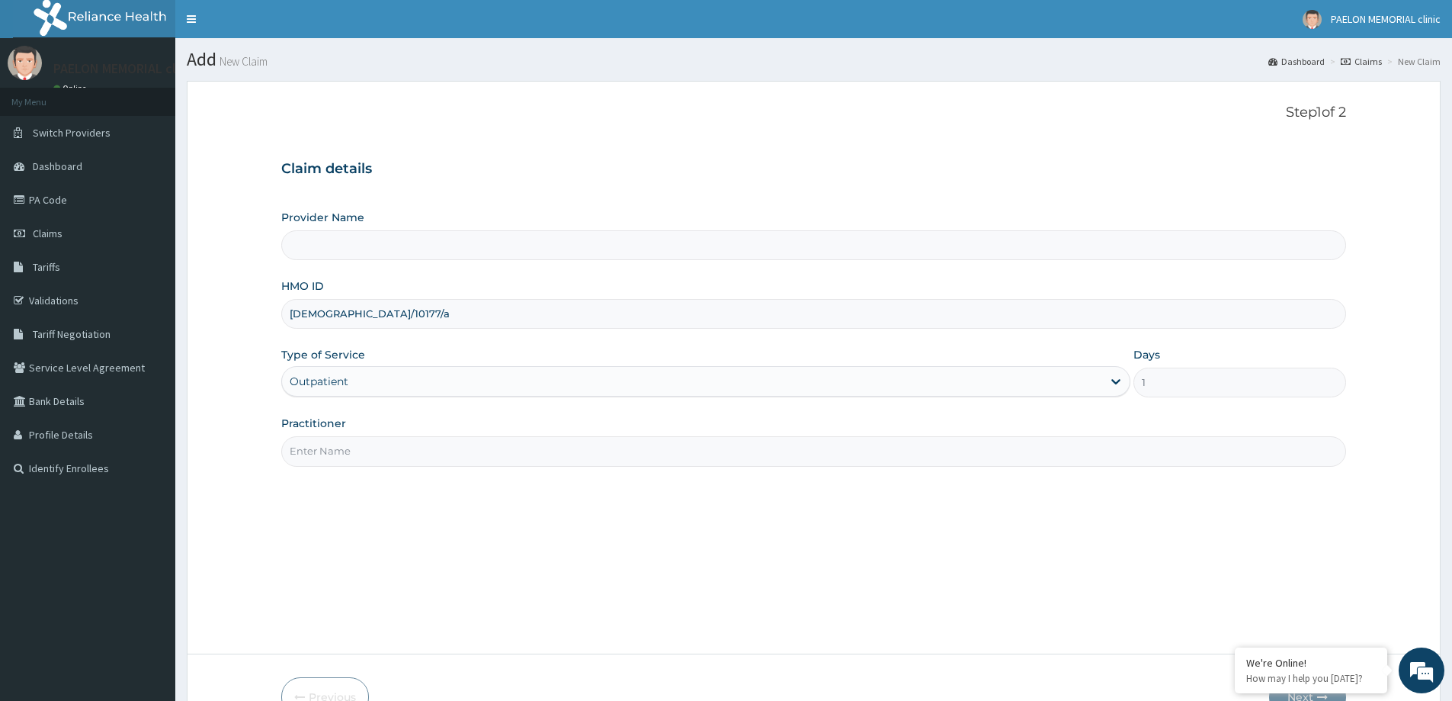
click at [340, 453] on input "Practitioner" at bounding box center [813, 451] width 1065 height 30
type input "Paelon Memorial Clinic- v/i"
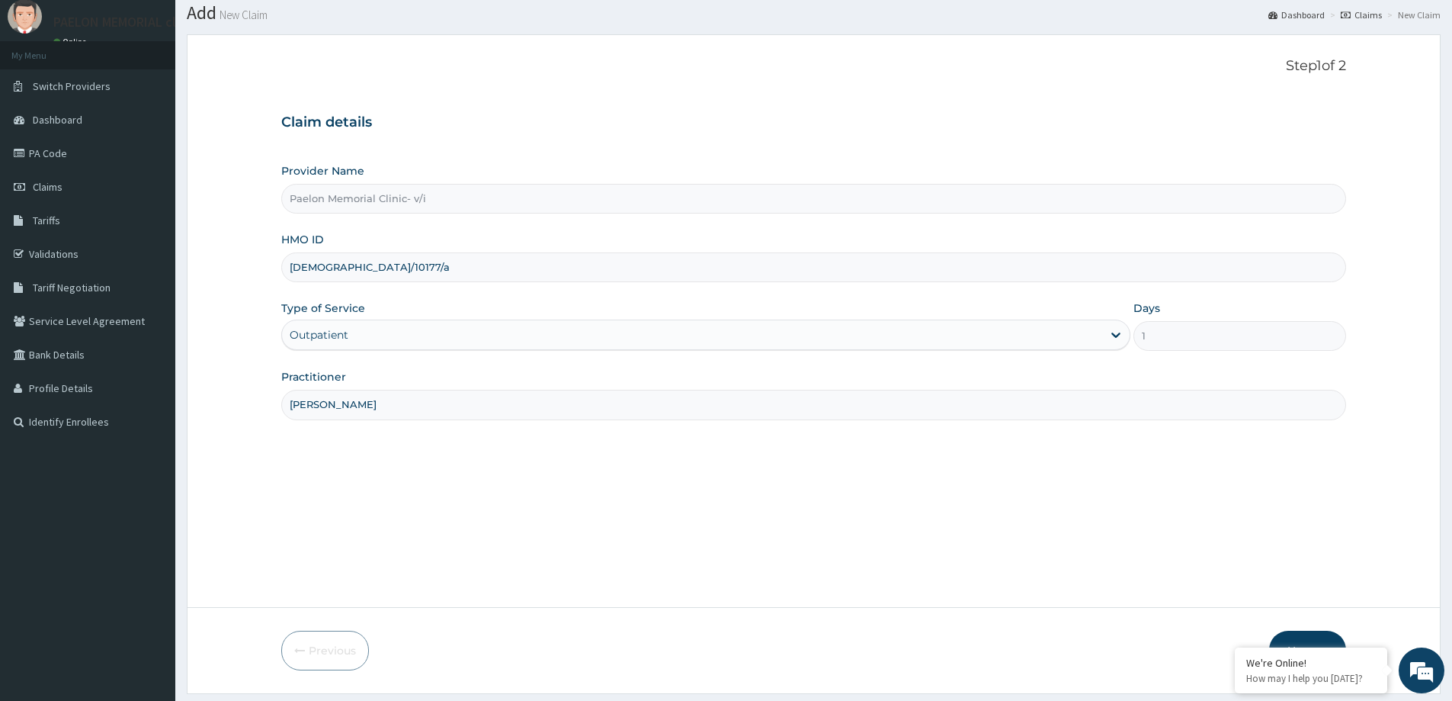
scroll to position [90, 0]
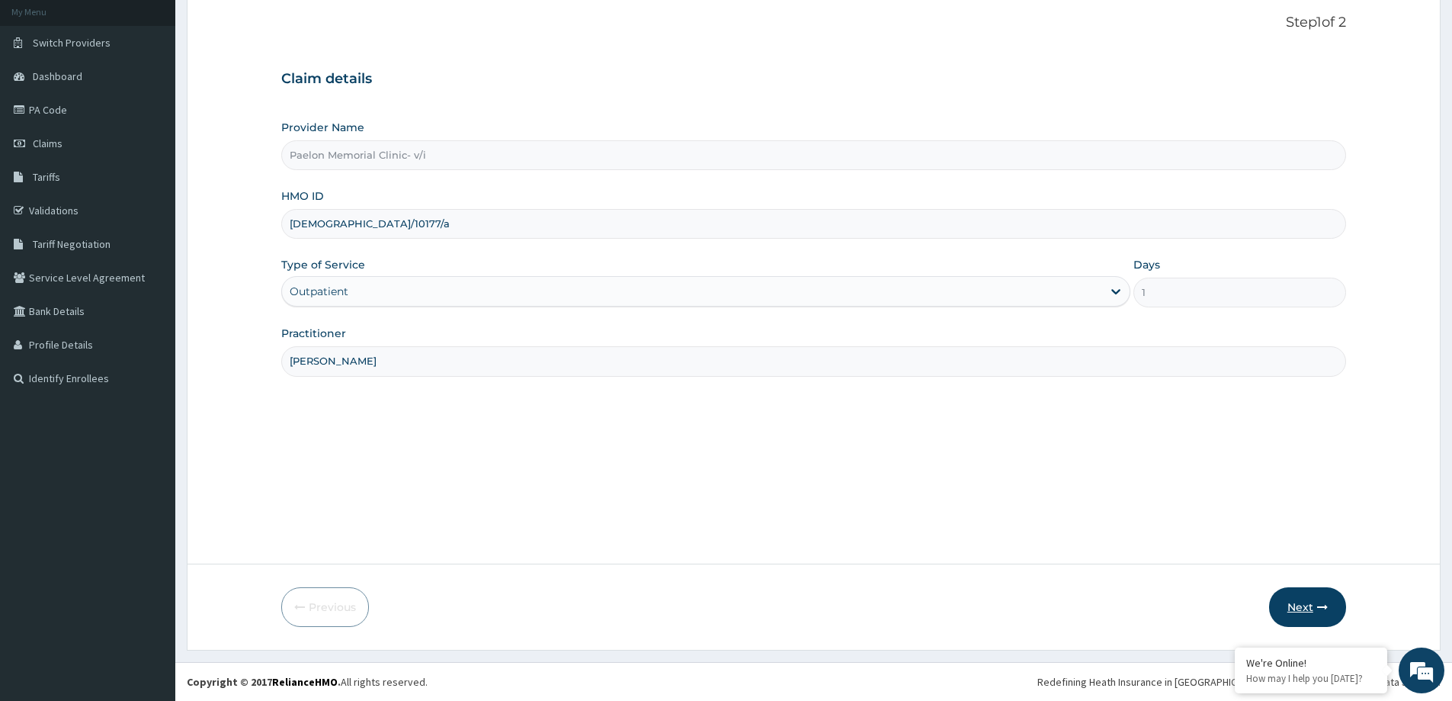
type input "dr chuka"
click at [1298, 615] on button "Next" at bounding box center [1307, 607] width 77 height 40
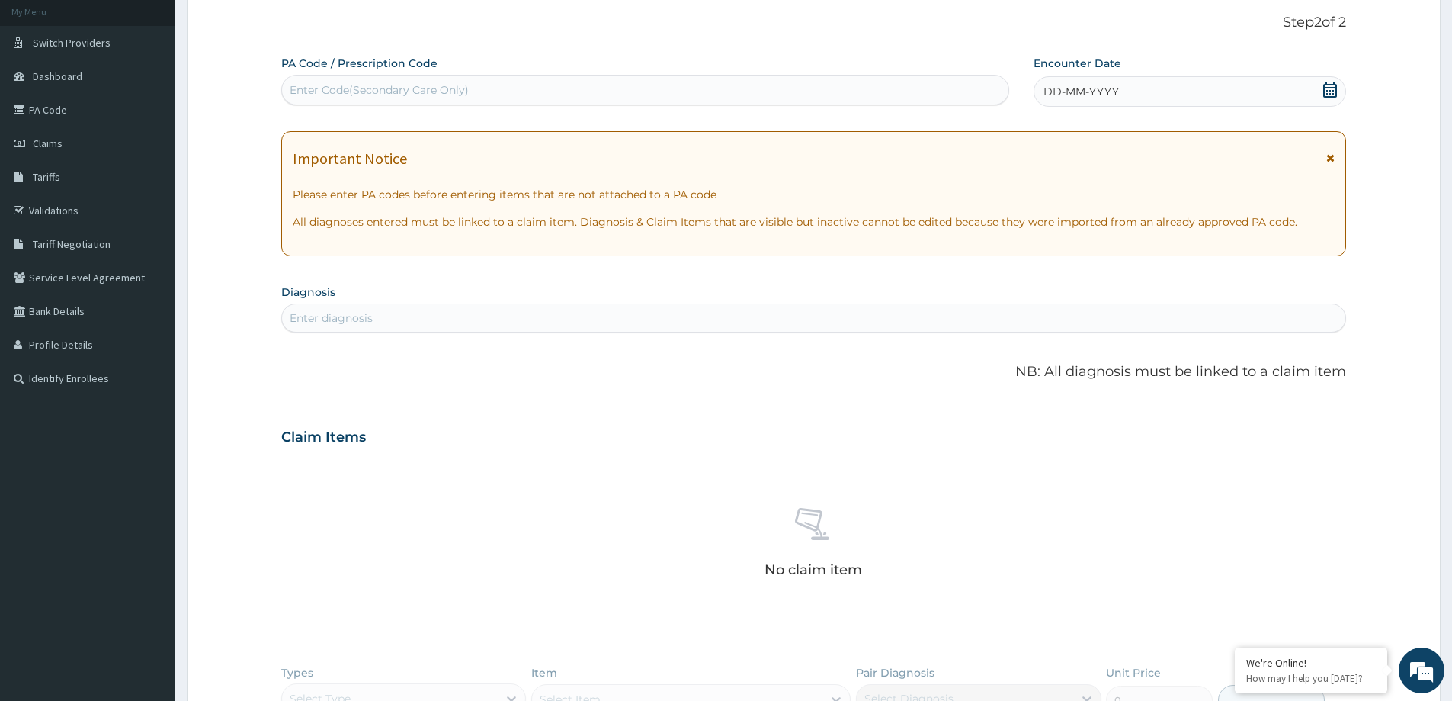
scroll to position [0, 0]
click at [487, 89] on div "Enter Code(Secondary Care Only)" at bounding box center [645, 90] width 727 height 24
paste input "PA/4217D3"
type input "PA/4217D3"
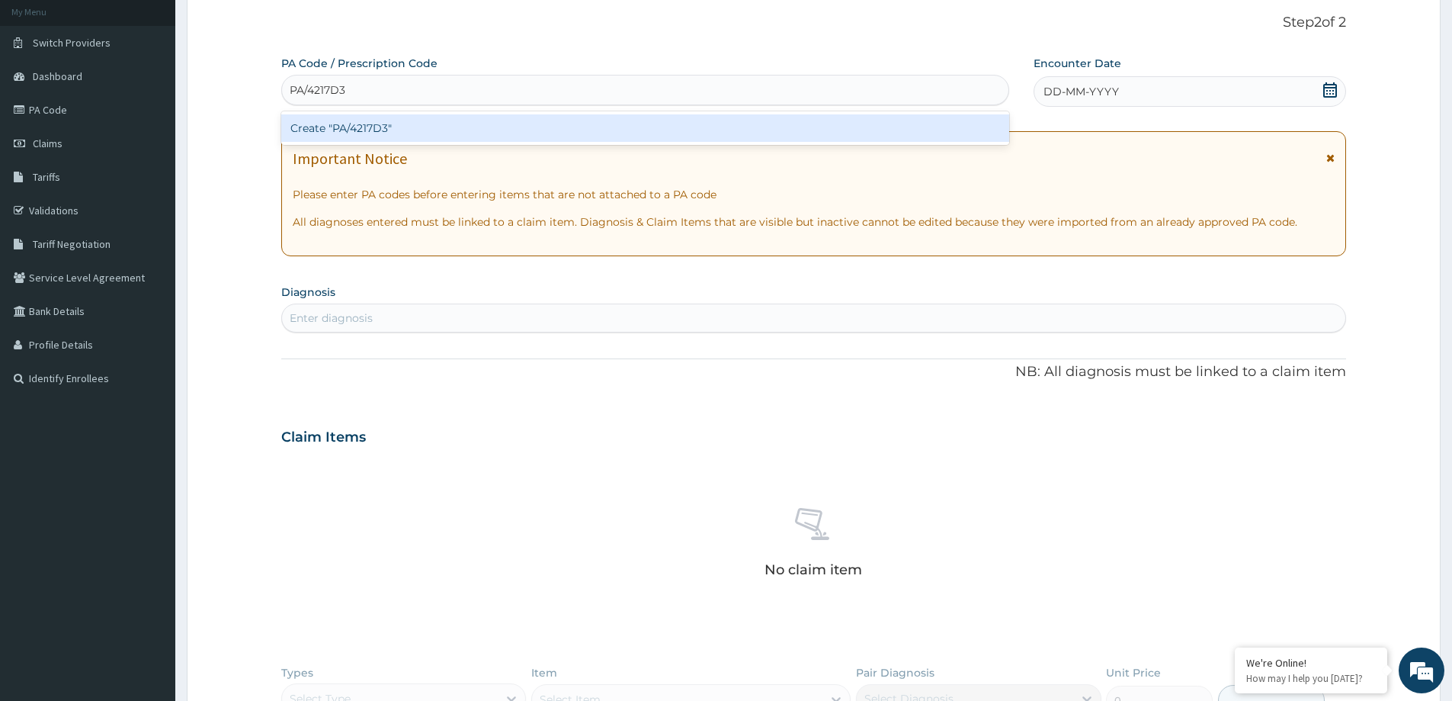
click at [464, 126] on div "Create "PA/4217D3"" at bounding box center [645, 127] width 728 height 27
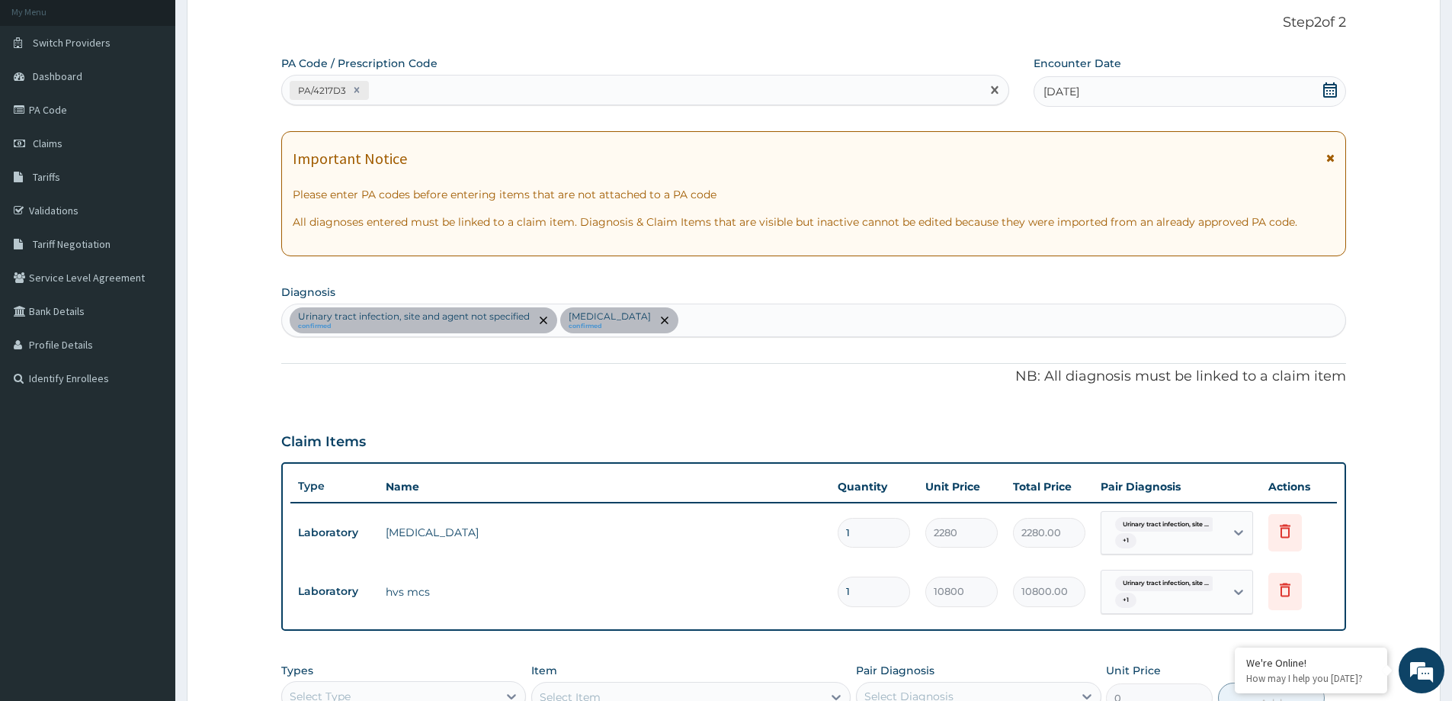
click at [580, 94] on div "PA/4217D3" at bounding box center [631, 90] width 699 height 25
paste input "PA/AEE079"
type input "PA/AEE079"
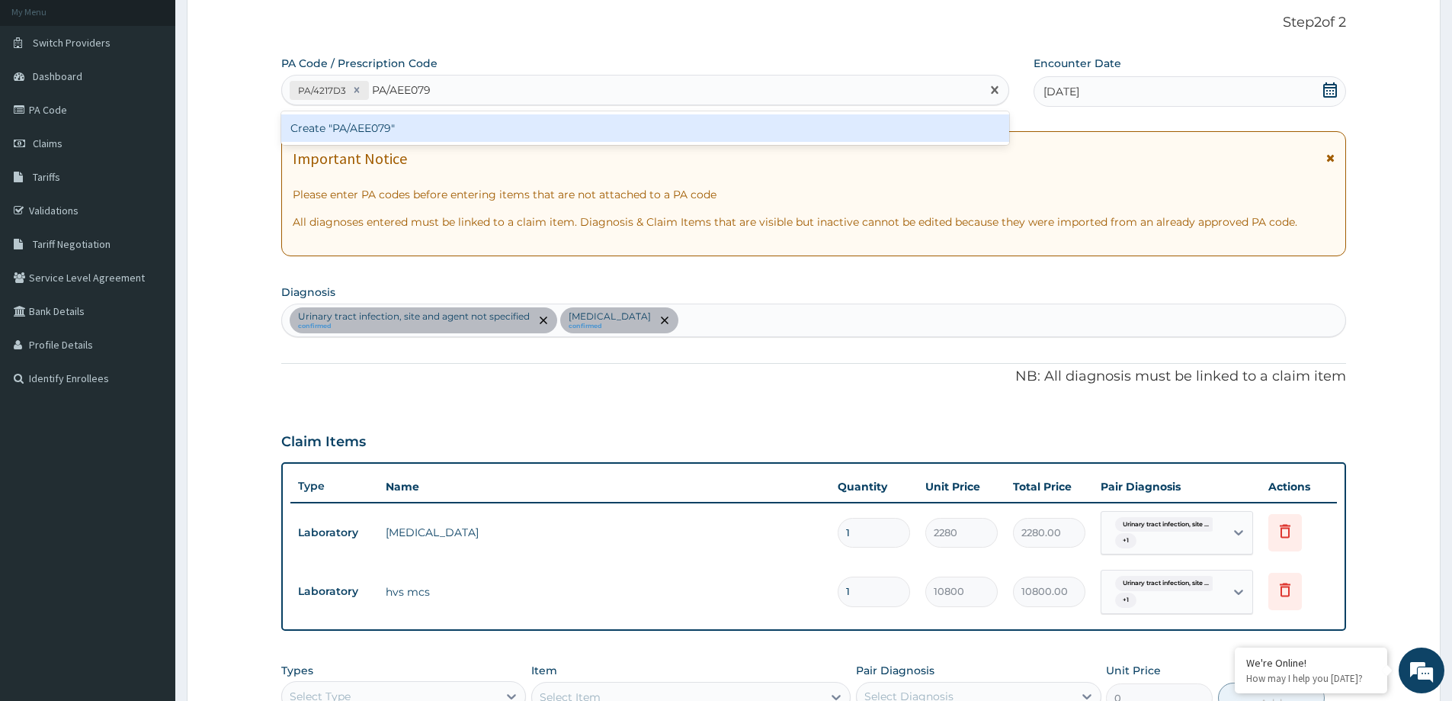
click at [572, 123] on div "Create "PA/AEE079"" at bounding box center [645, 127] width 728 height 27
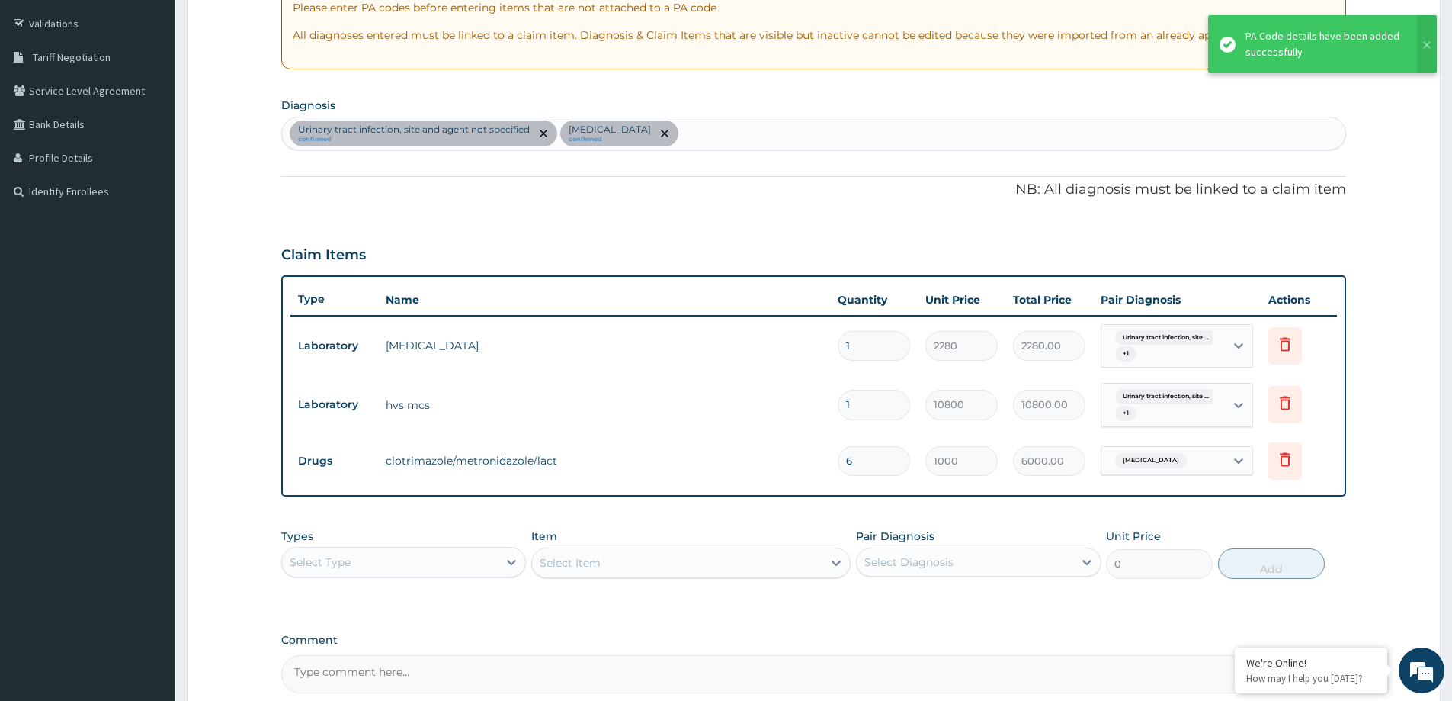
scroll to position [319, 0]
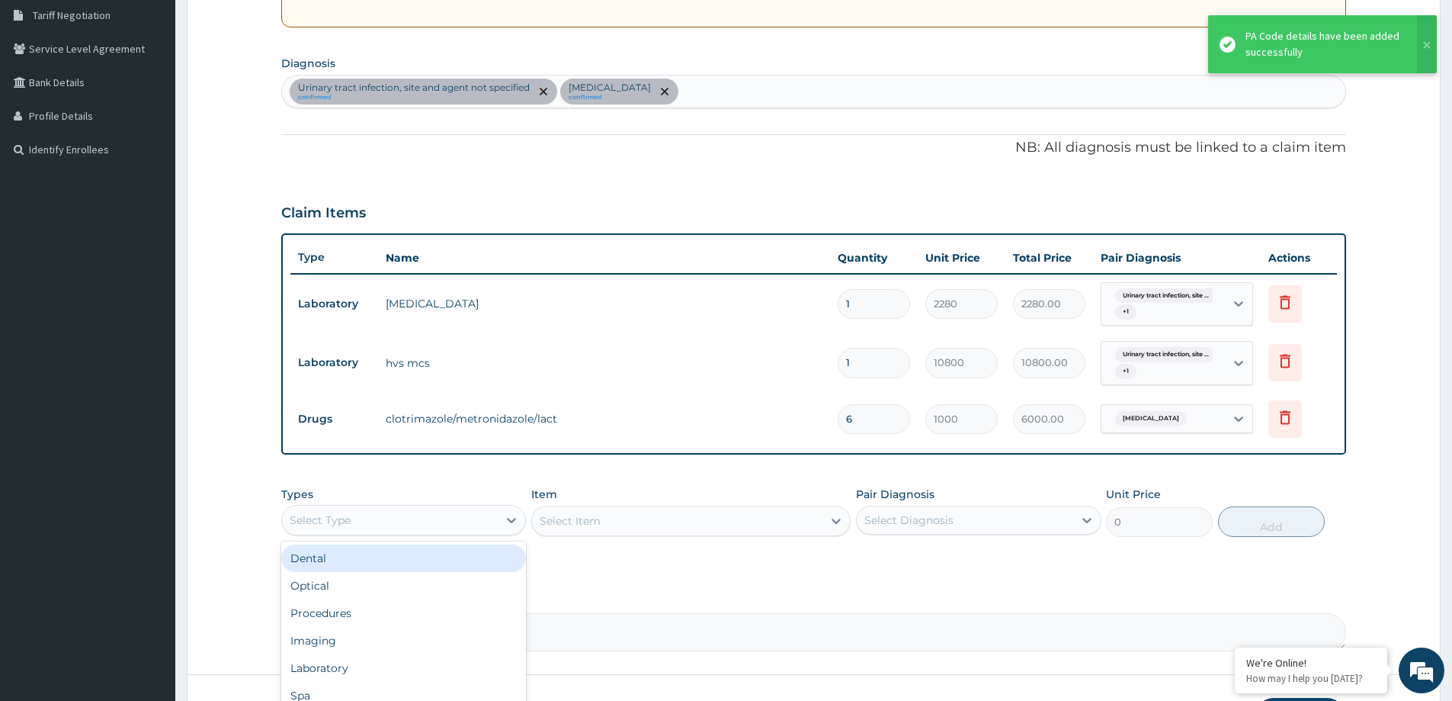
click at [489, 522] on div "Select Type" at bounding box center [390, 520] width 216 height 24
type input "p"
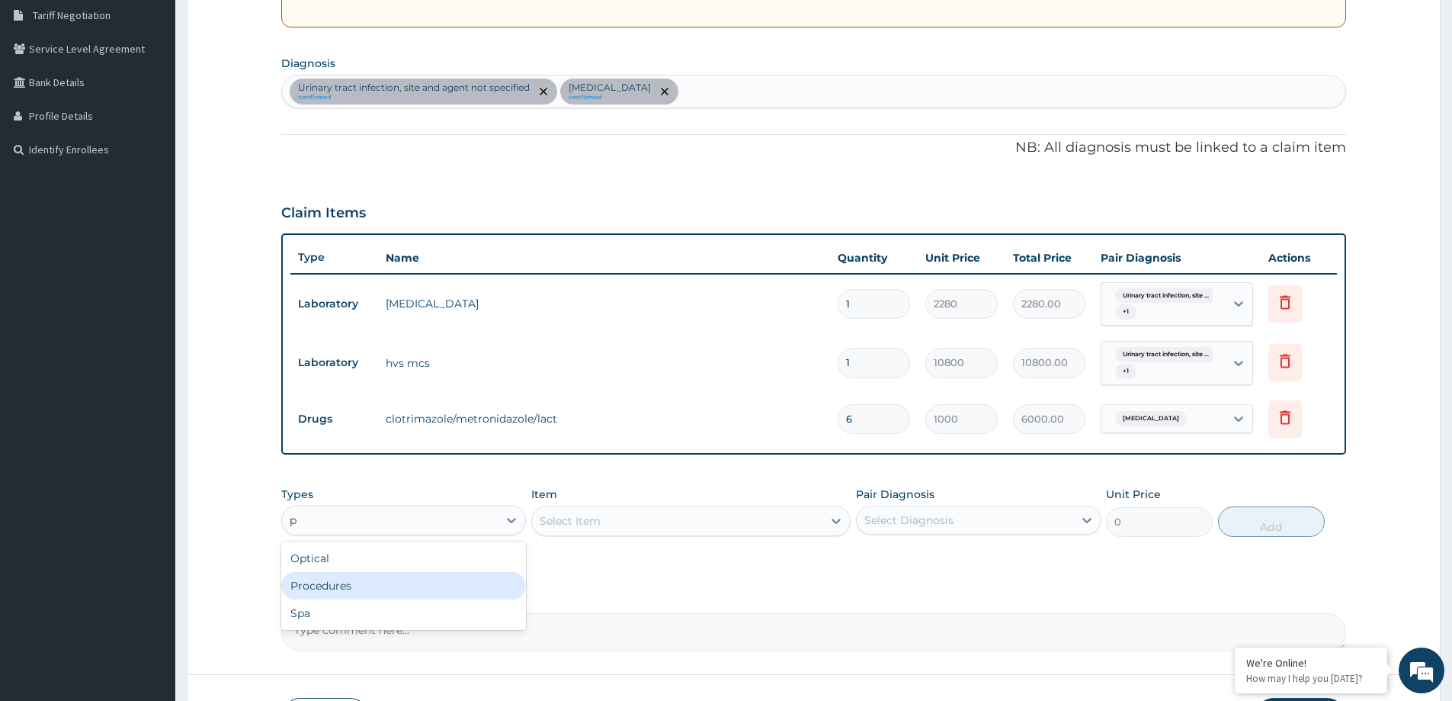
click at [380, 587] on div "Procedures" at bounding box center [403, 585] width 245 height 27
click at [932, 517] on div "Select Diagnosis" at bounding box center [909, 519] width 89 height 15
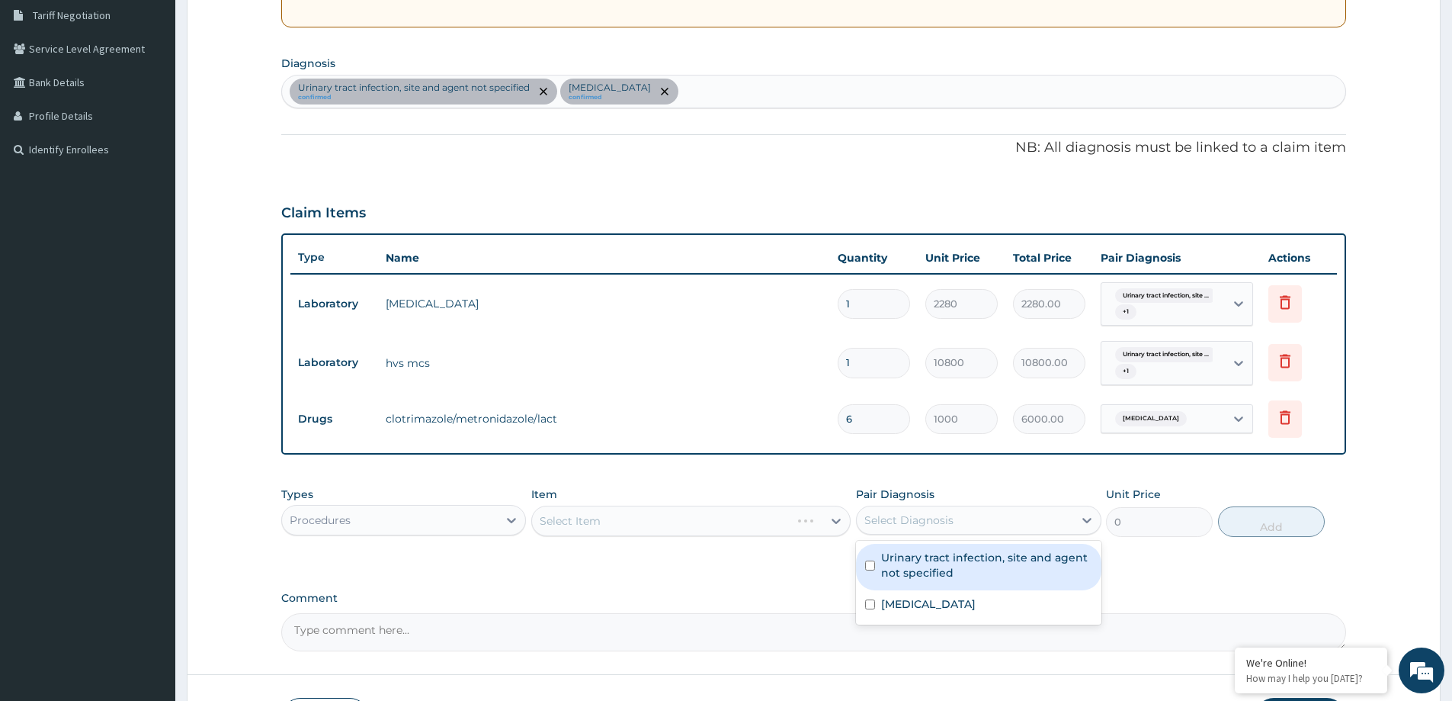
click at [910, 564] on label "Urinary tract infection, site and agent not specified" at bounding box center [986, 565] width 210 height 30
checkbox input "true"
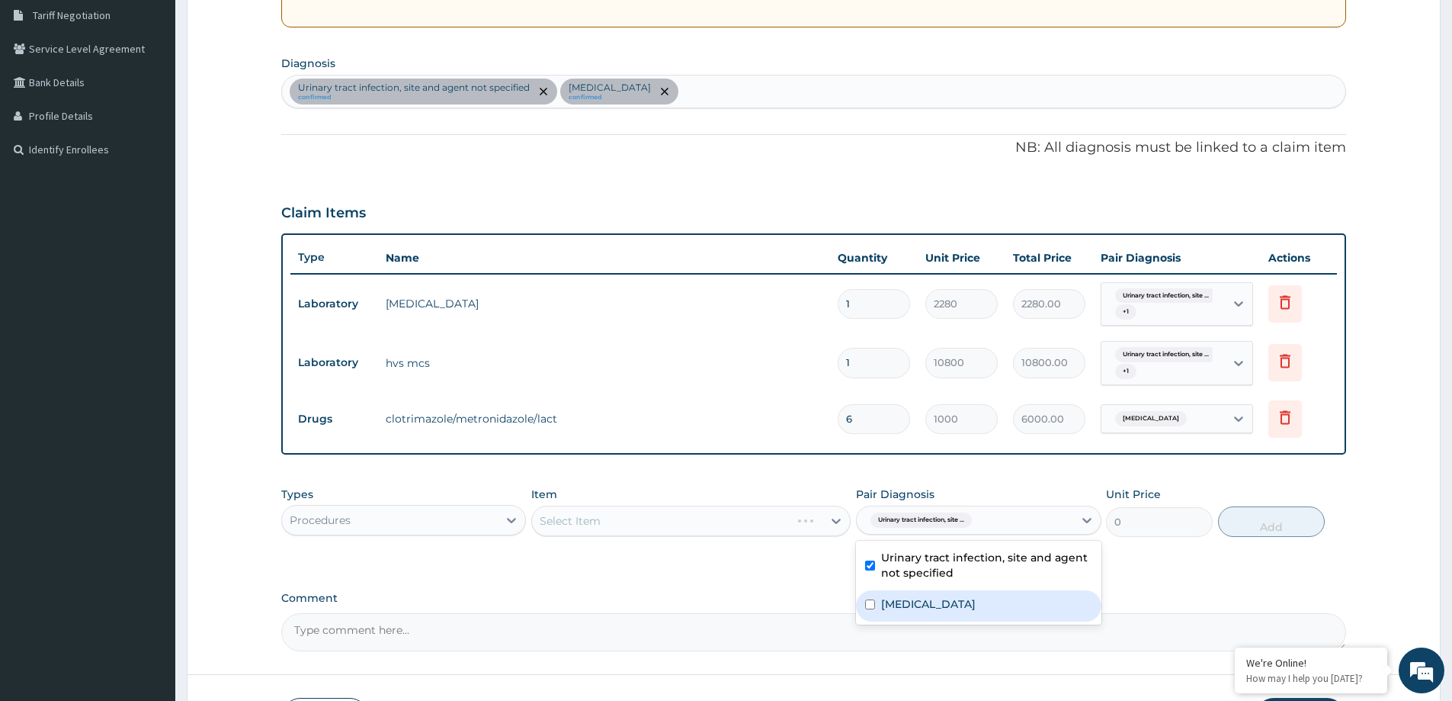
click at [909, 599] on label "Acute vaginitis" at bounding box center [928, 603] width 95 height 15
checkbox input "true"
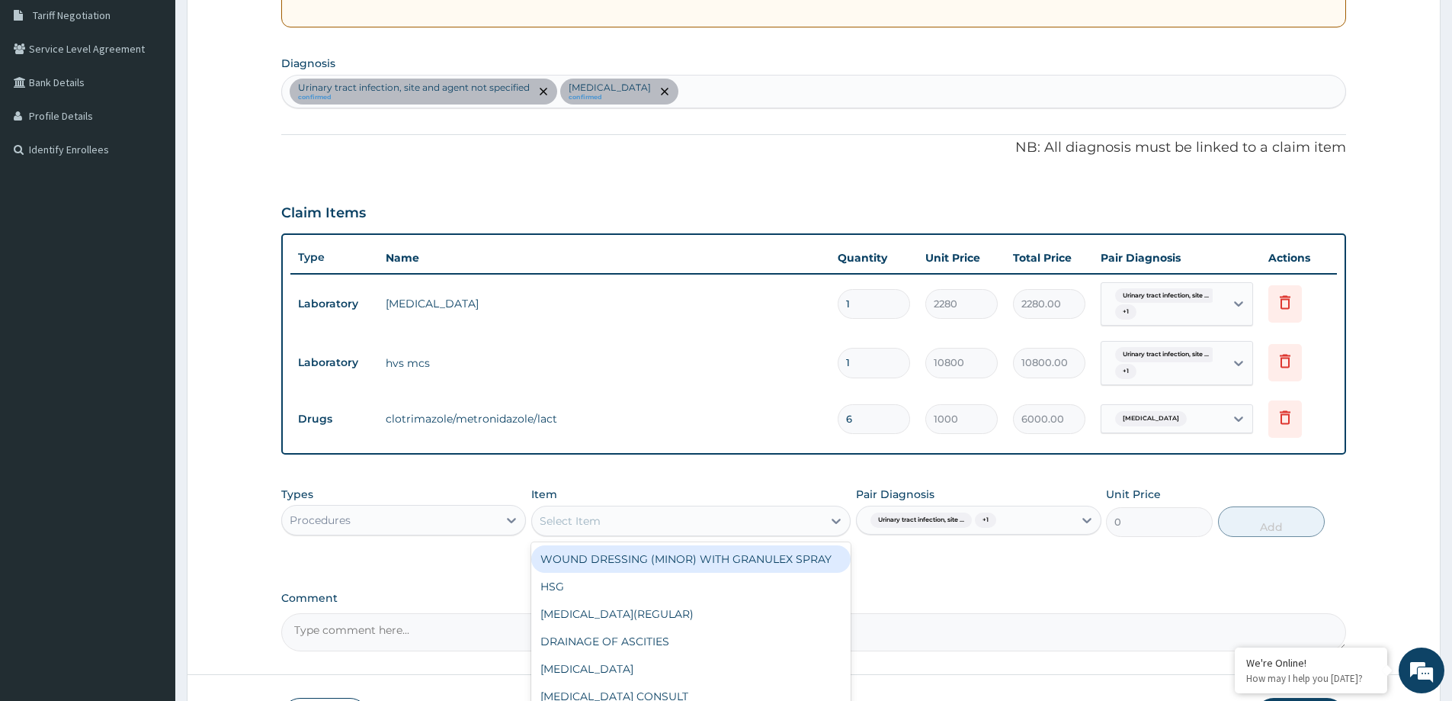
click at [792, 518] on div "Select Item" at bounding box center [677, 521] width 290 height 24
type input "gp"
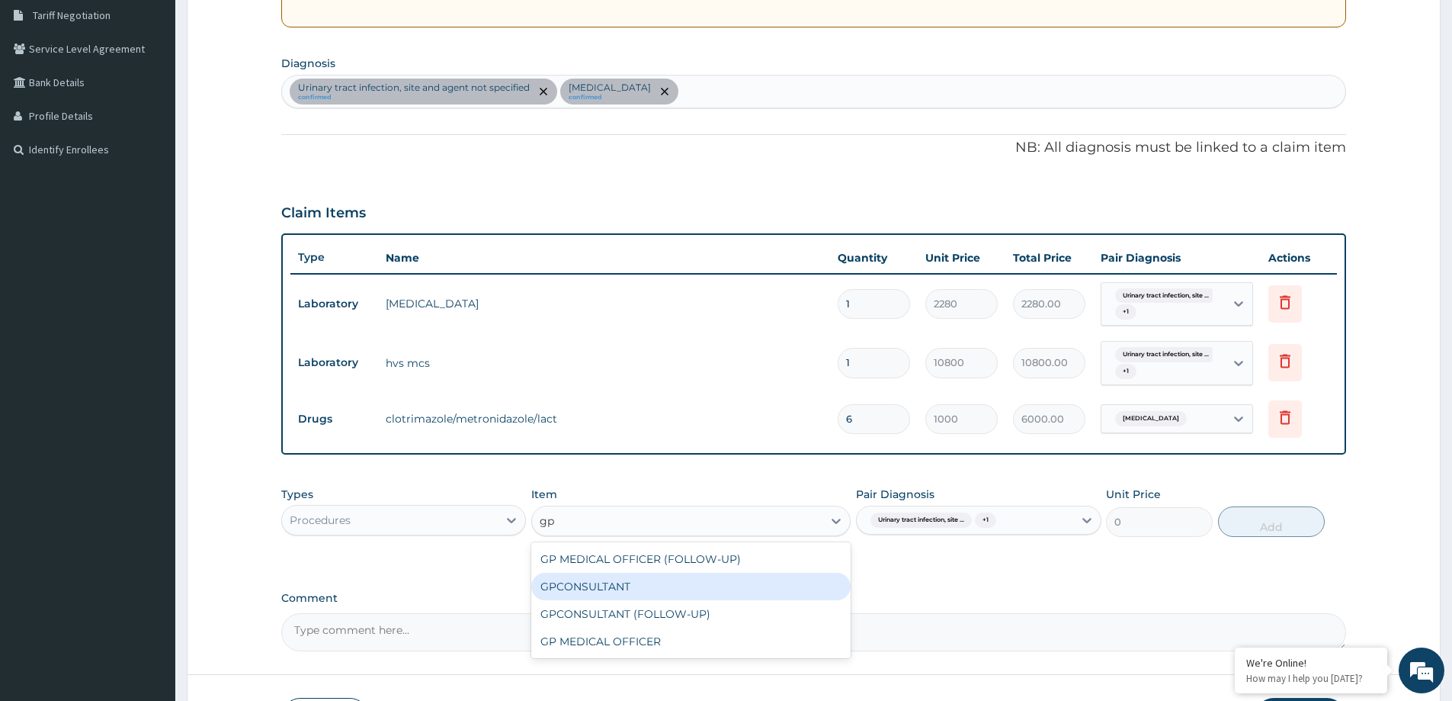
click at [687, 582] on div "GPCONSULTANT" at bounding box center [690, 586] width 319 height 27
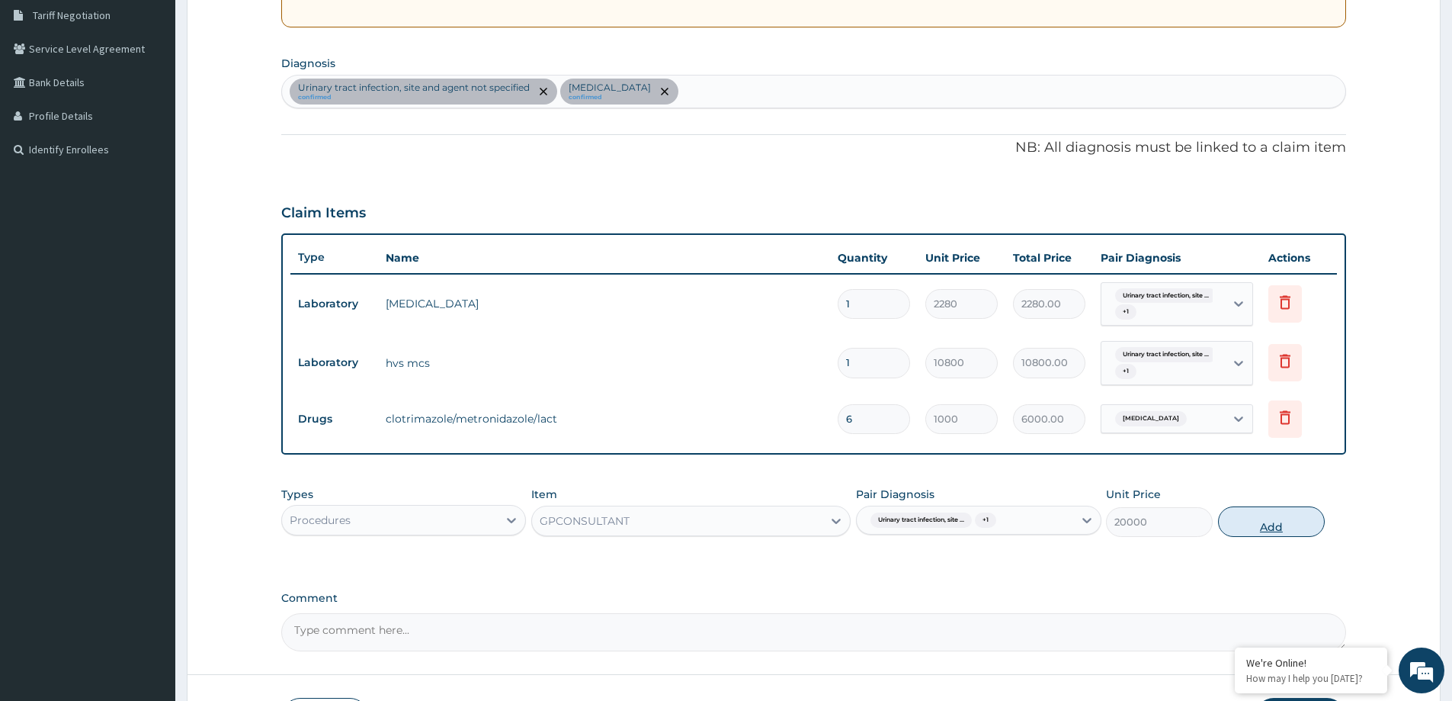
click at [1279, 529] on button "Add" at bounding box center [1271, 521] width 107 height 30
type input "0"
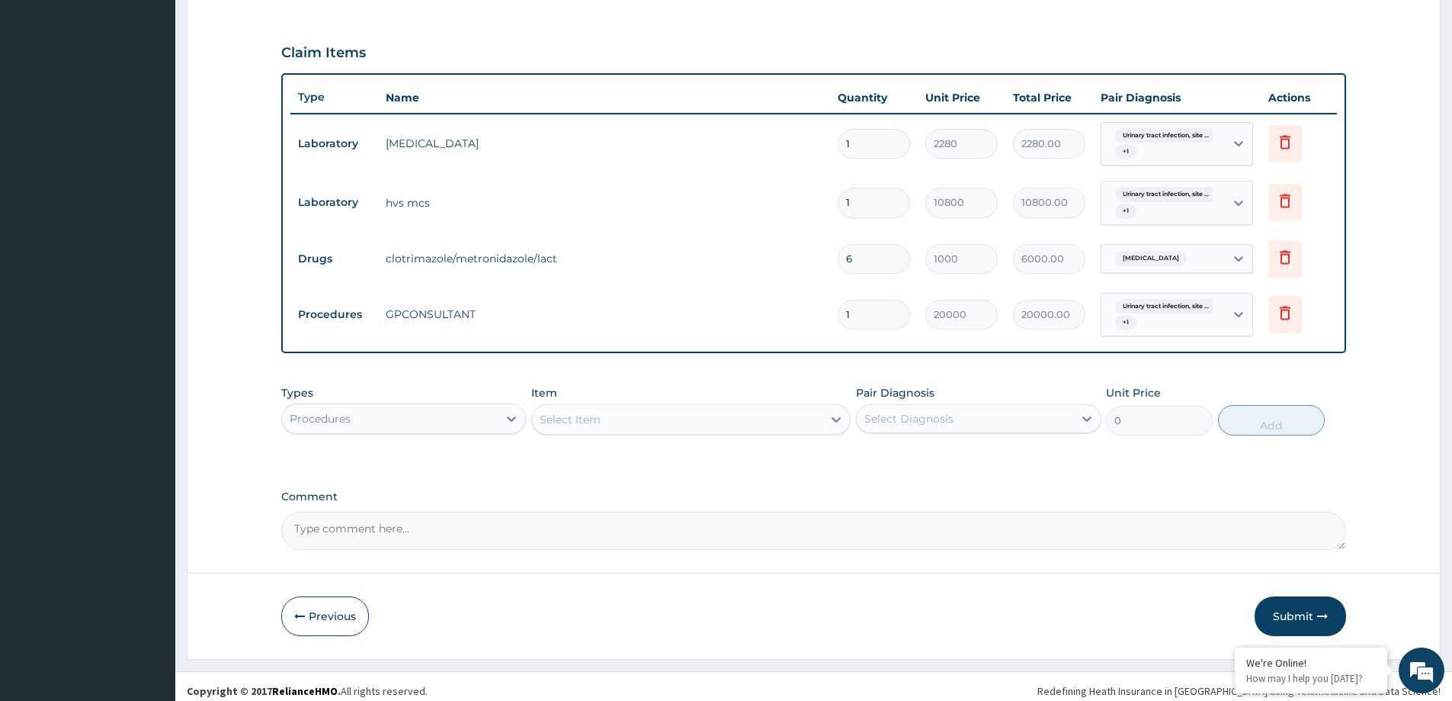
scroll to position [488, 0]
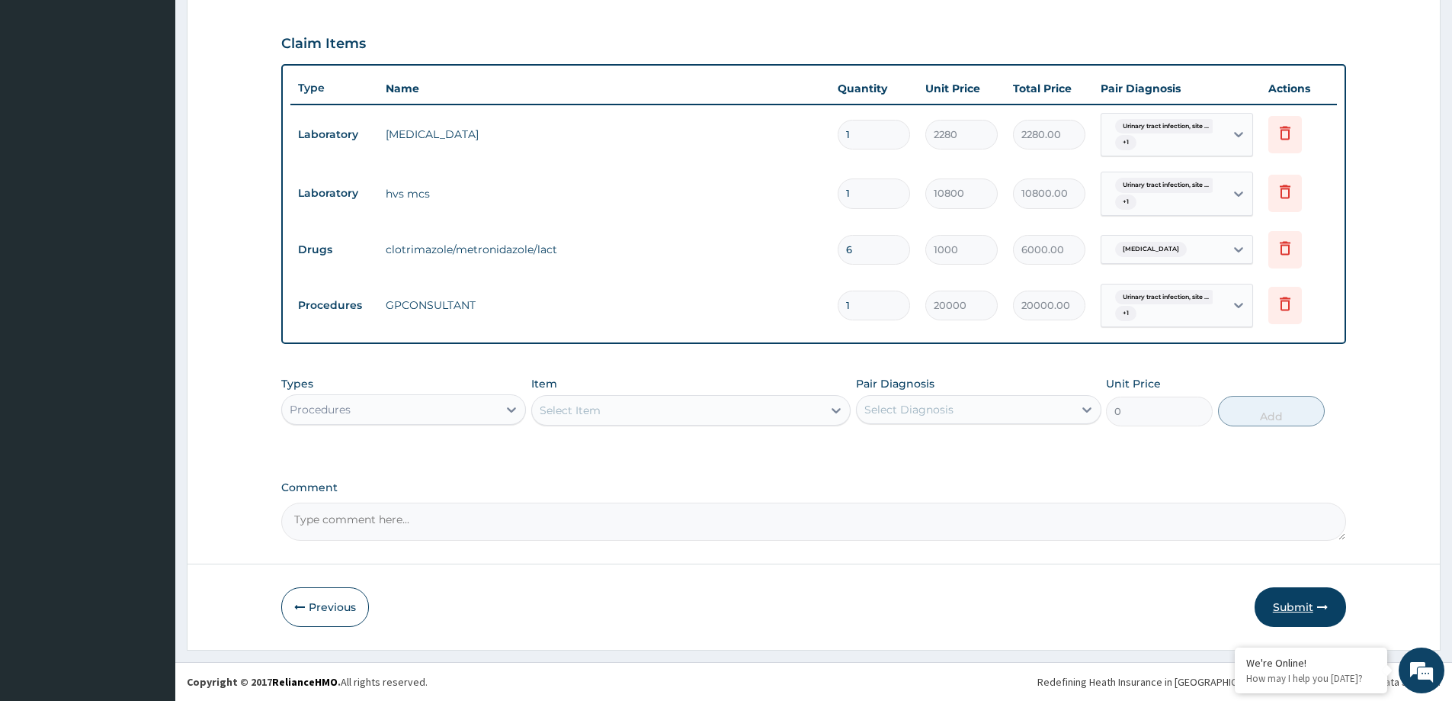
click at [1289, 615] on button "Submit" at bounding box center [1300, 607] width 91 height 40
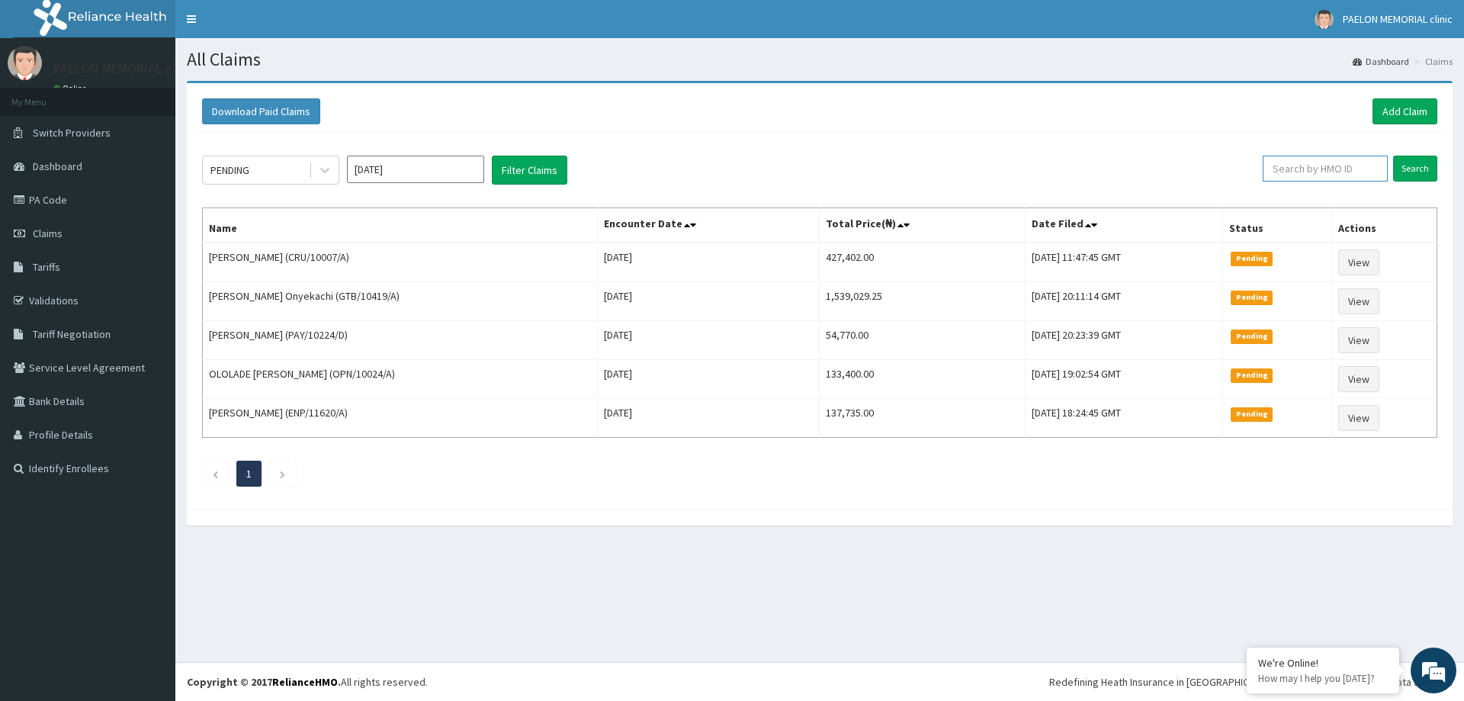
click at [1308, 165] on input "text" at bounding box center [1325, 169] width 125 height 26
paste input "[DEMOGRAPHIC_DATA]/10177/A"
type input "[DEMOGRAPHIC_DATA]/10177/A"
click at [1426, 171] on input "Search" at bounding box center [1415, 169] width 44 height 26
